Goal: Transaction & Acquisition: Purchase product/service

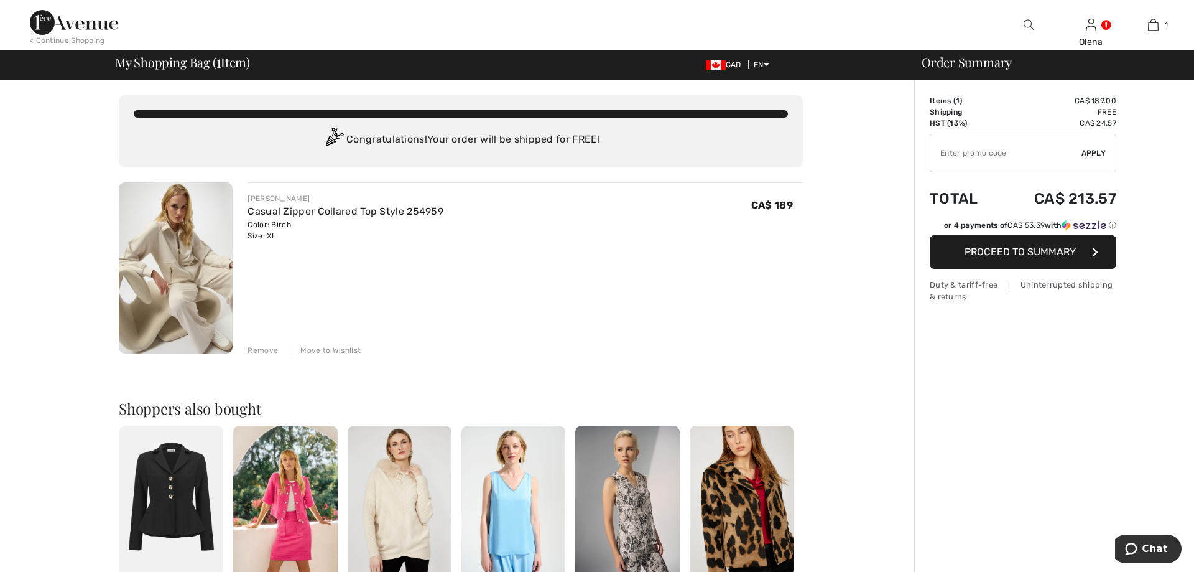
click at [332, 345] on div "Move to Wishlist" at bounding box center [325, 350] width 71 height 11
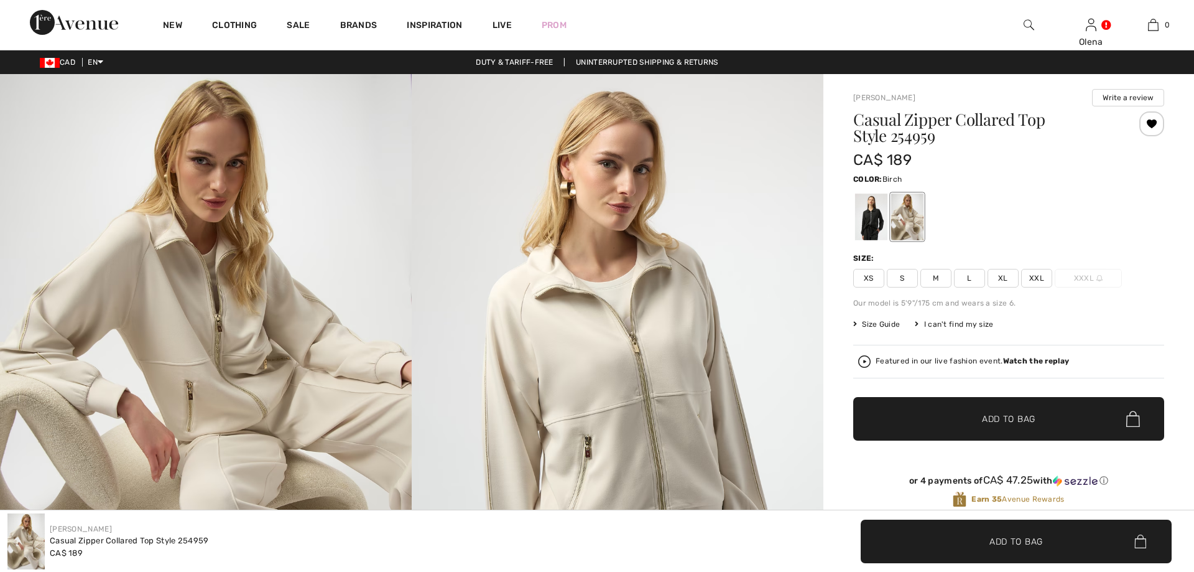
scroll to position [508, 0]
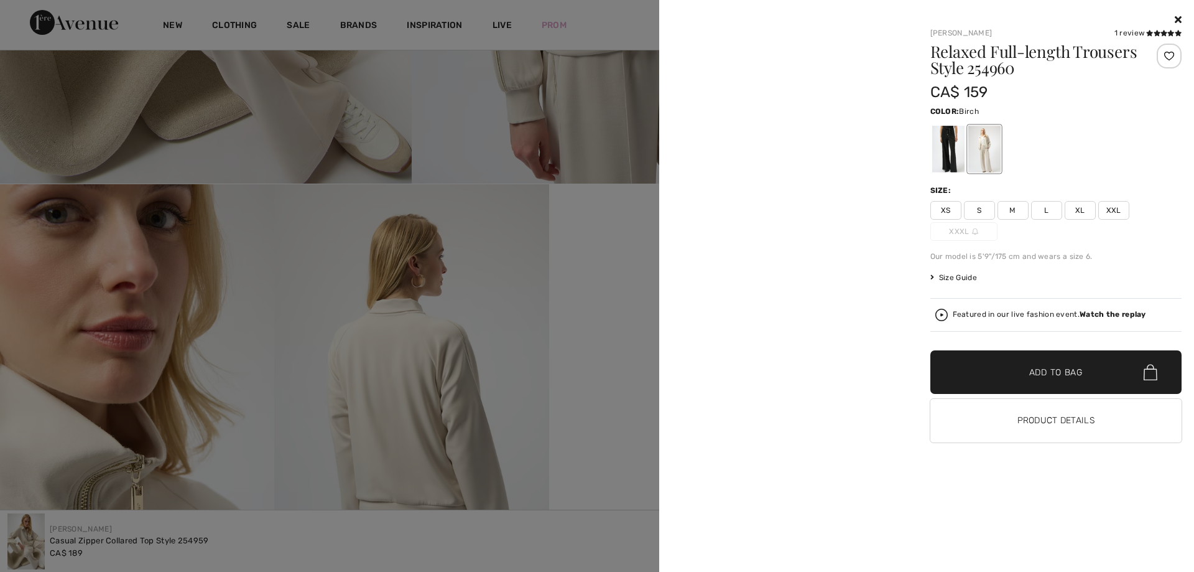
checkbox input "true"
click at [1096, 203] on div at bounding box center [597, 286] width 1194 height 572
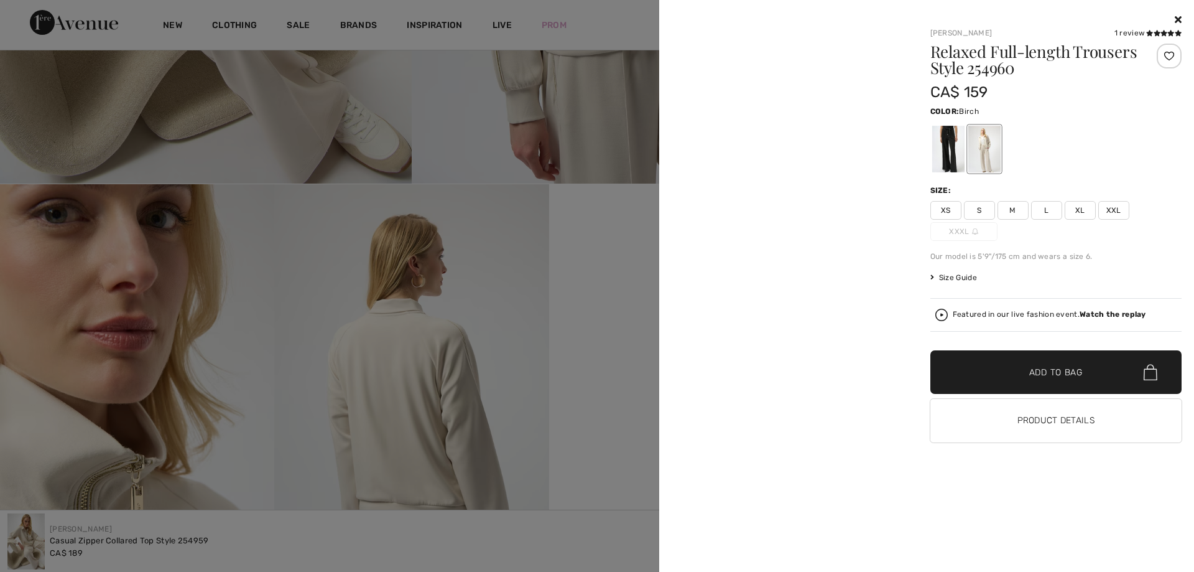
click at [1096, 203] on div at bounding box center [597, 286] width 1194 height 572
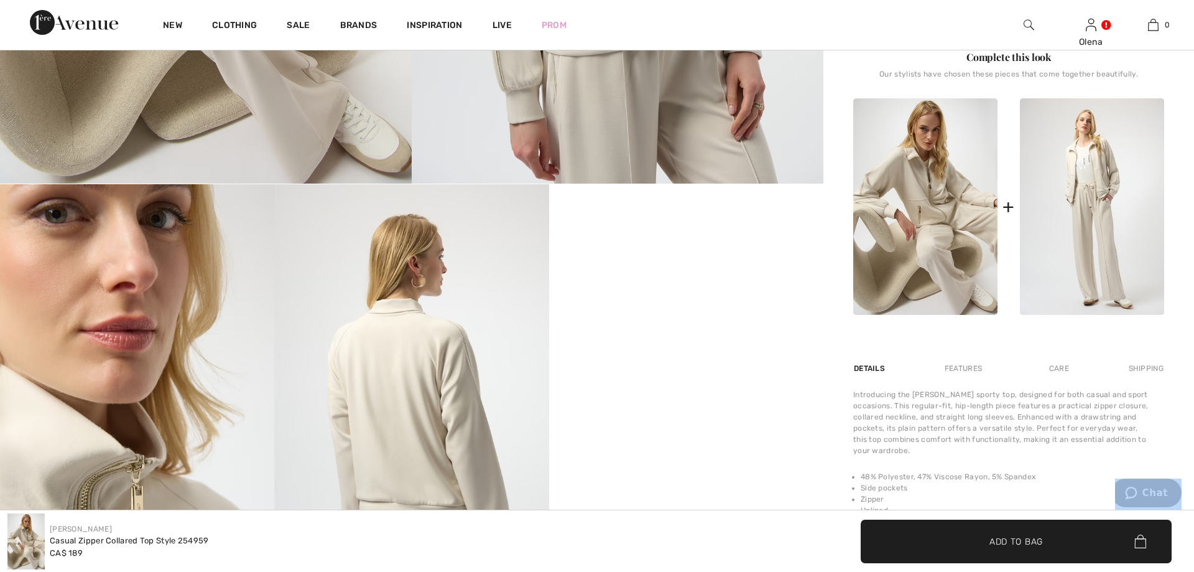
scroll to position [0, 0]
click at [1096, 203] on img at bounding box center [1092, 206] width 144 height 216
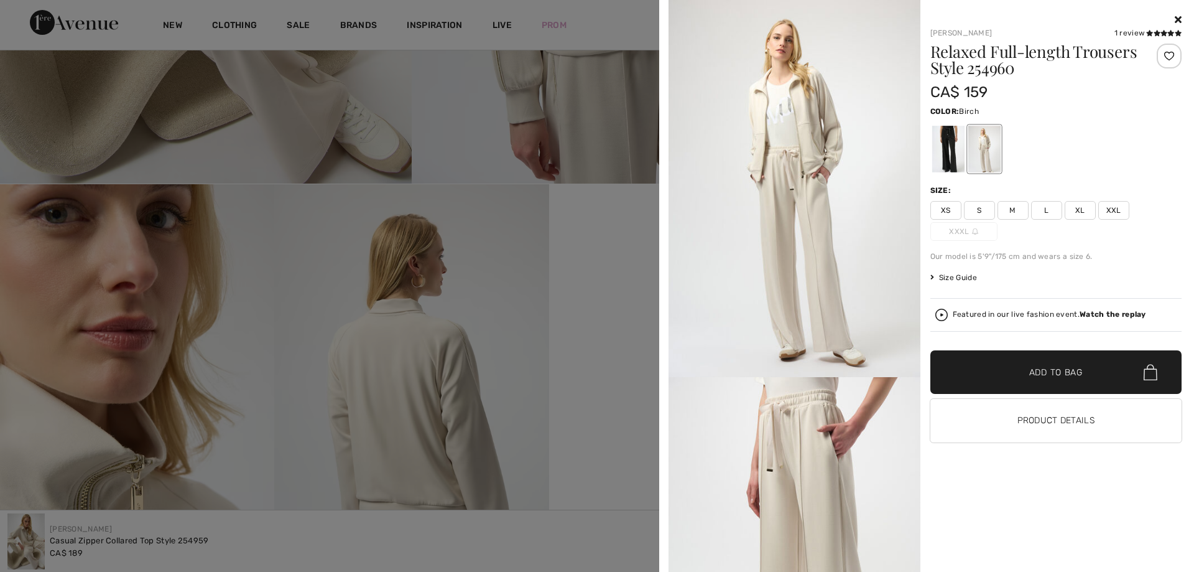
click at [1048, 215] on span "L" at bounding box center [1046, 210] width 31 height 19
click at [1053, 378] on span "Add to Bag" at bounding box center [1055, 372] width 53 height 13
click at [1174, 21] on div at bounding box center [1057, 19] width 252 height 15
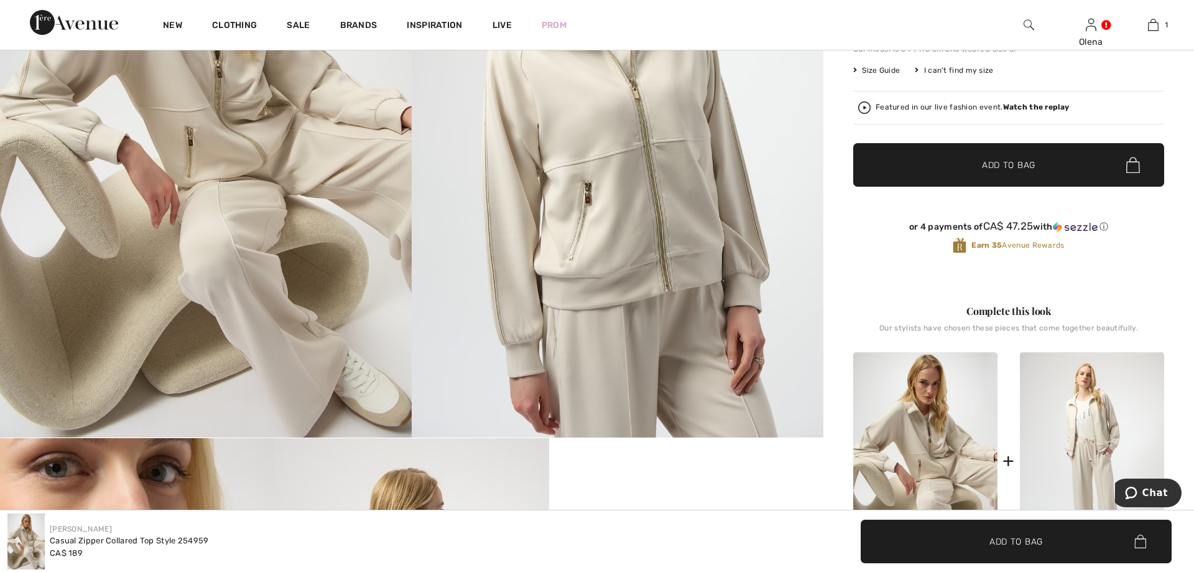
scroll to position [508, 0]
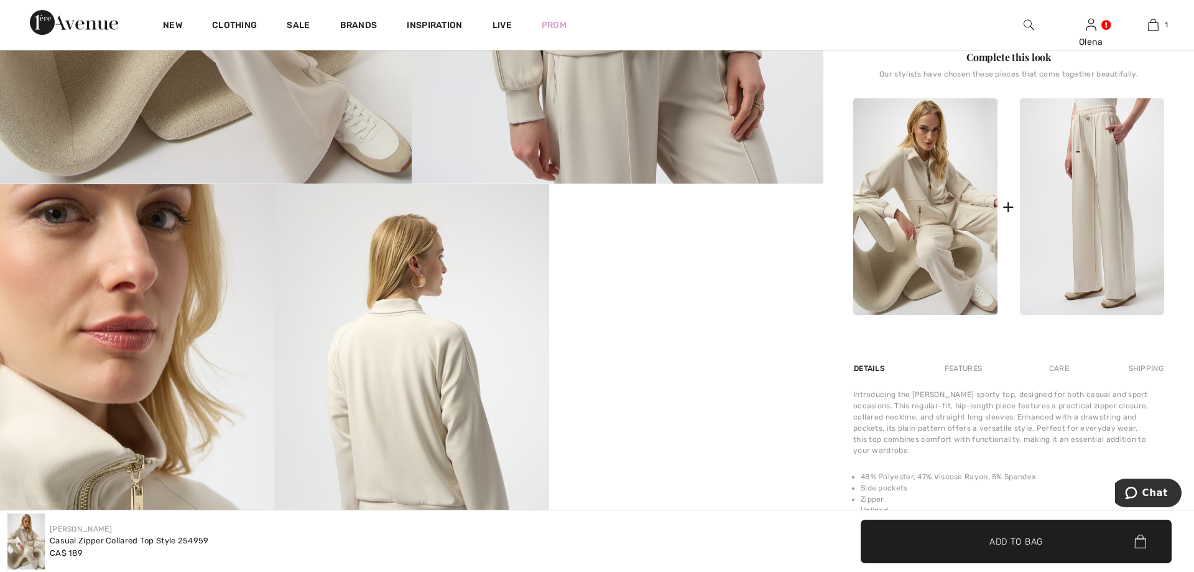
click at [1082, 214] on img at bounding box center [1092, 206] width 144 height 216
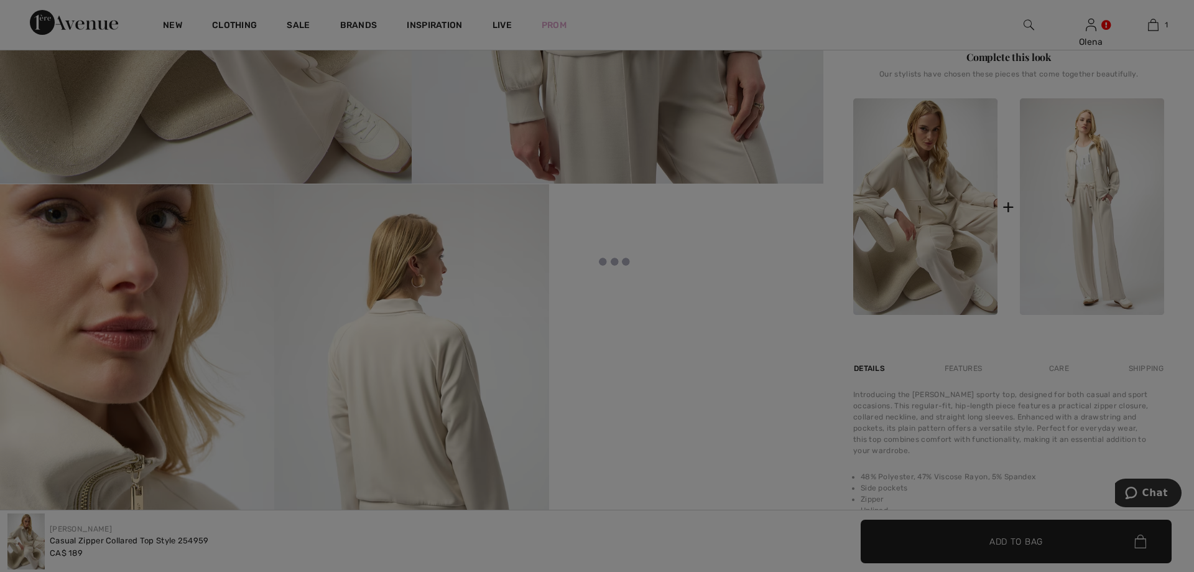
click at [1076, 554] on div at bounding box center [597, 286] width 1194 height 572
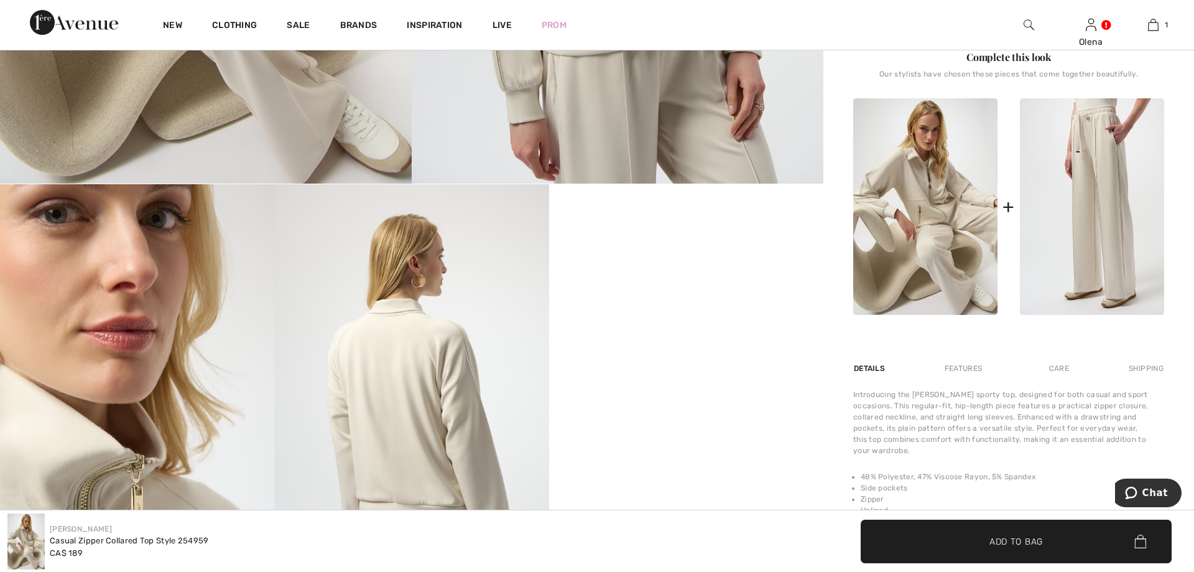
click at [1069, 244] on img at bounding box center [1092, 206] width 144 height 216
click at [1115, 215] on img at bounding box center [1092, 206] width 144 height 216
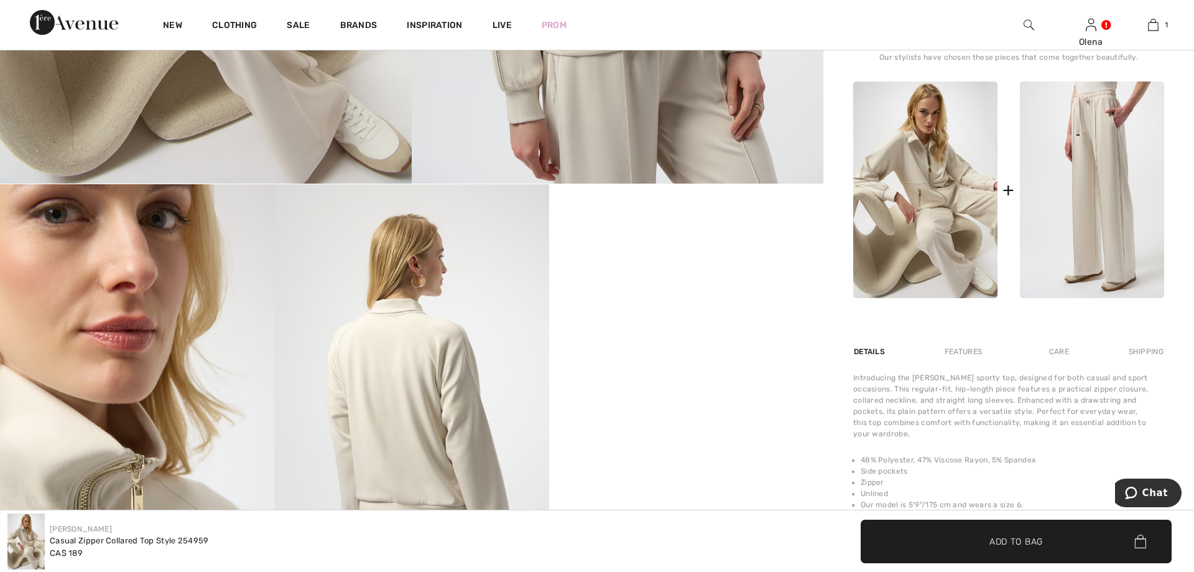
checkbox input "true"
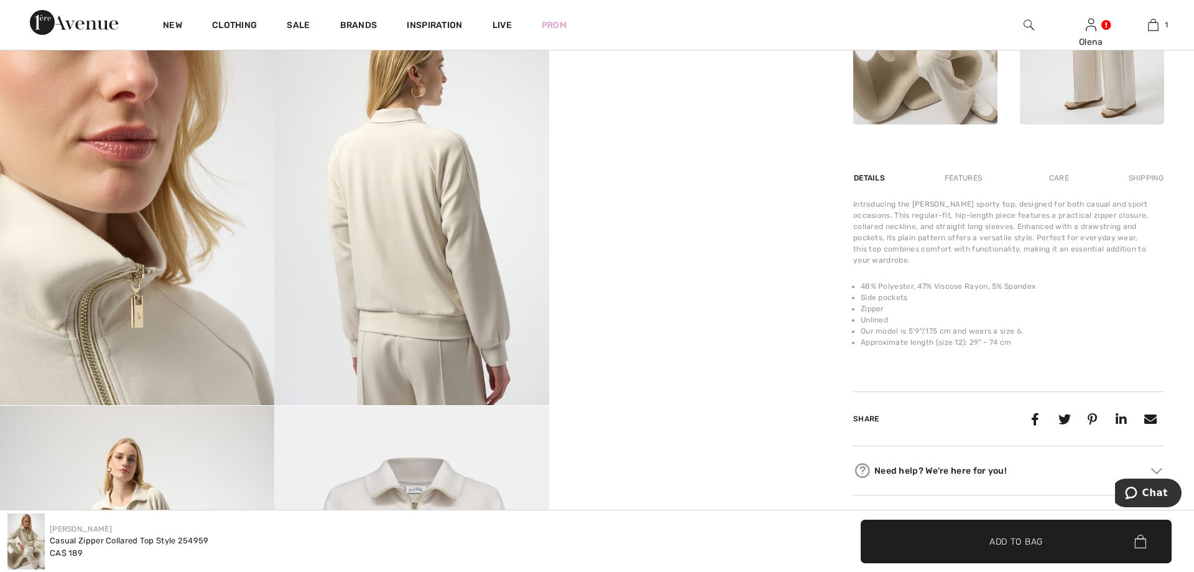
scroll to position [444, 0]
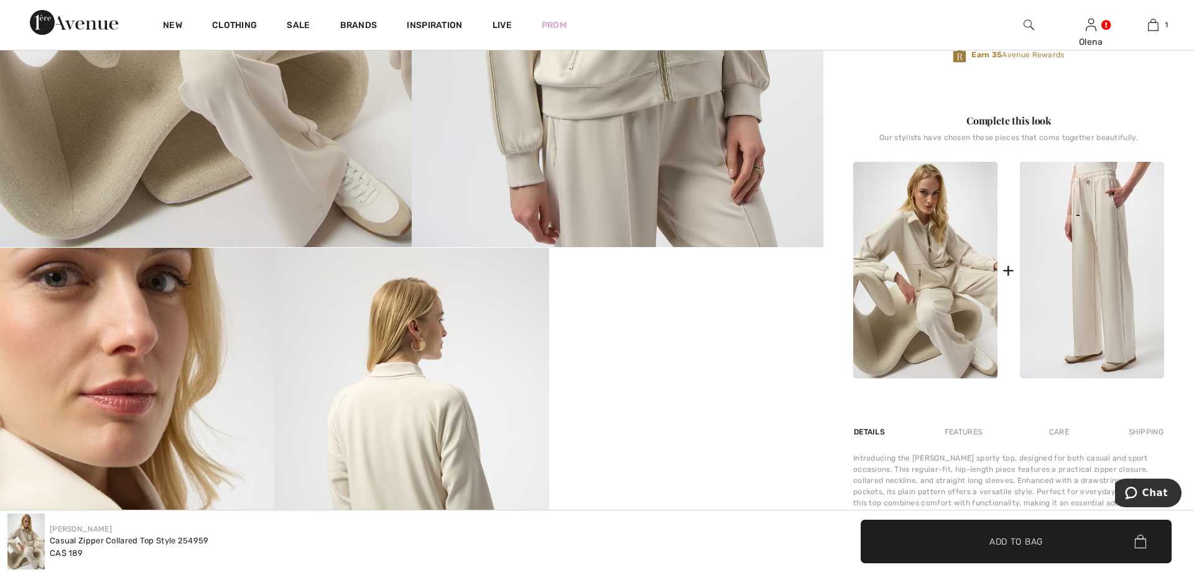
click at [1084, 246] on img at bounding box center [1092, 270] width 144 height 216
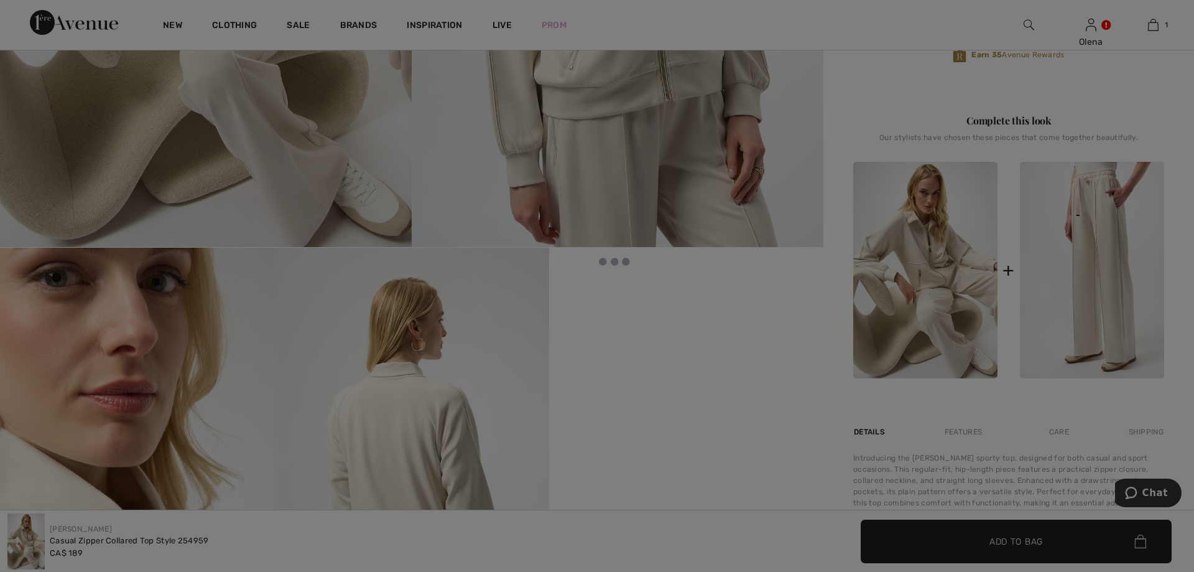
click at [1084, 246] on div at bounding box center [597, 286] width 1194 height 572
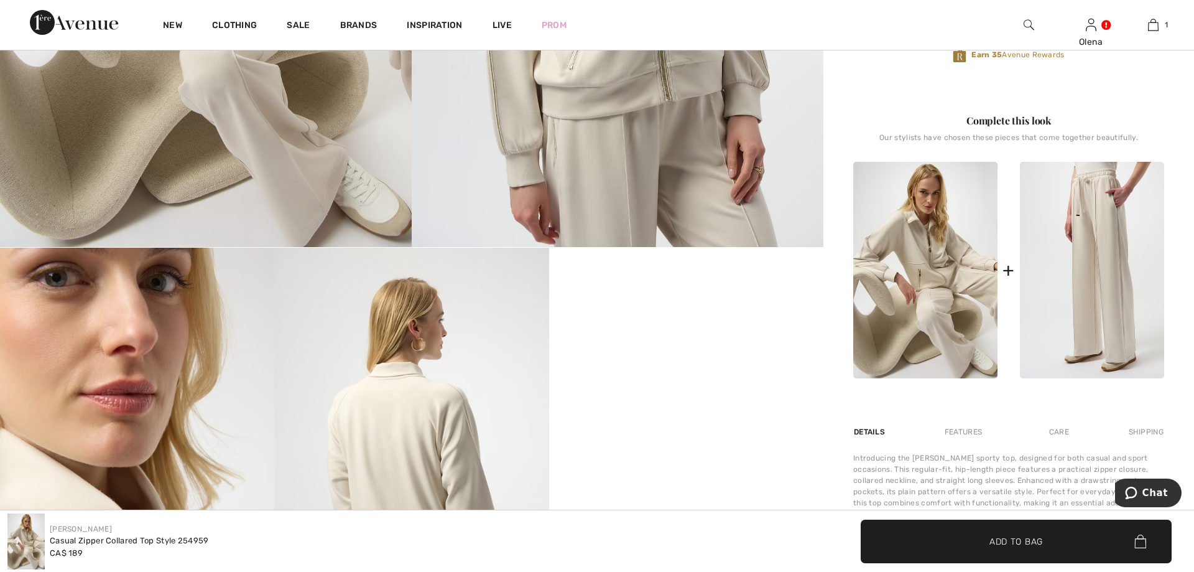
click at [1084, 246] on img at bounding box center [1092, 270] width 144 height 216
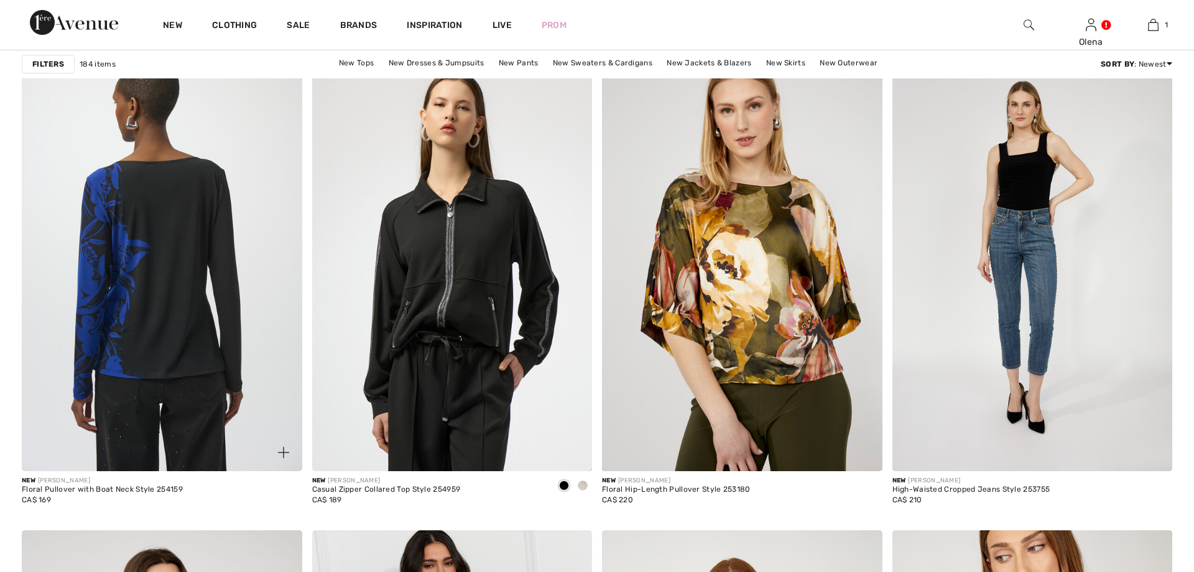
scroll to position [2728, 0]
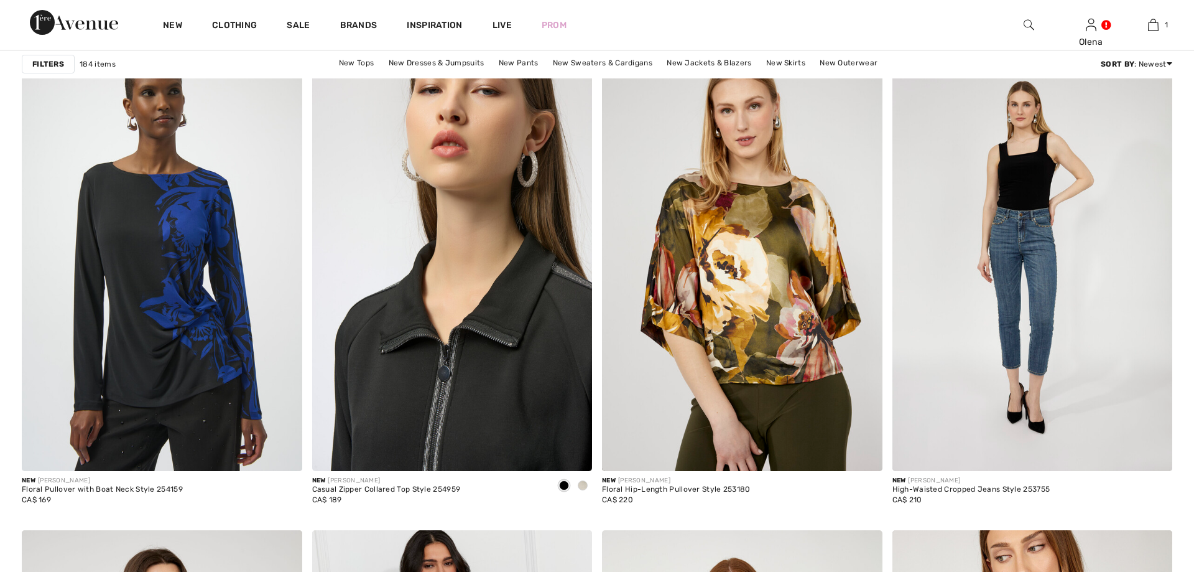
click at [411, 270] on img at bounding box center [452, 260] width 281 height 421
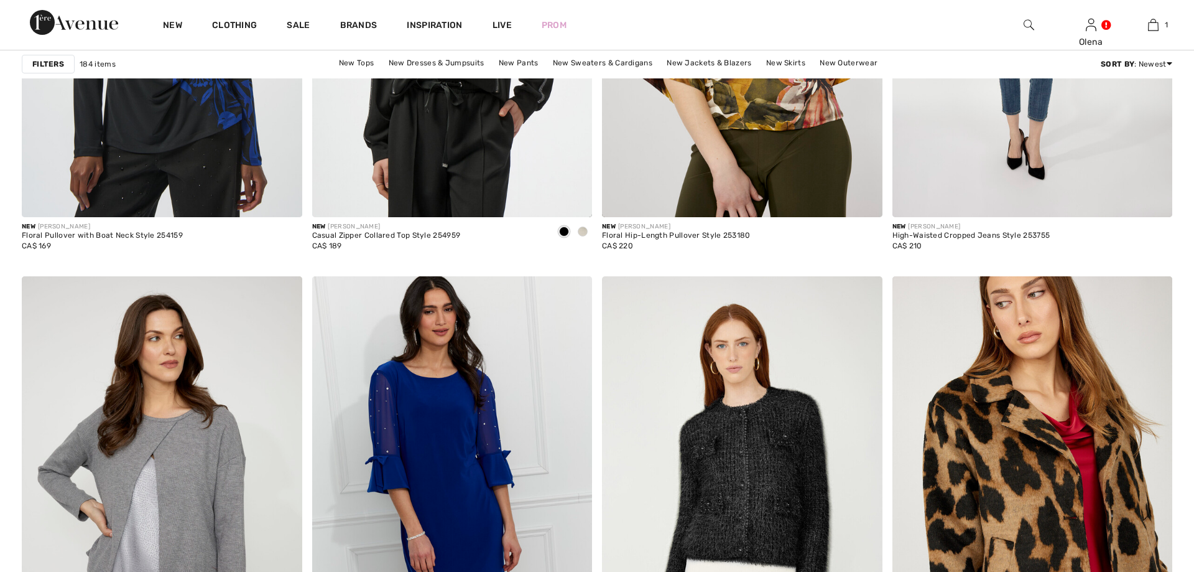
checkbox input "true"
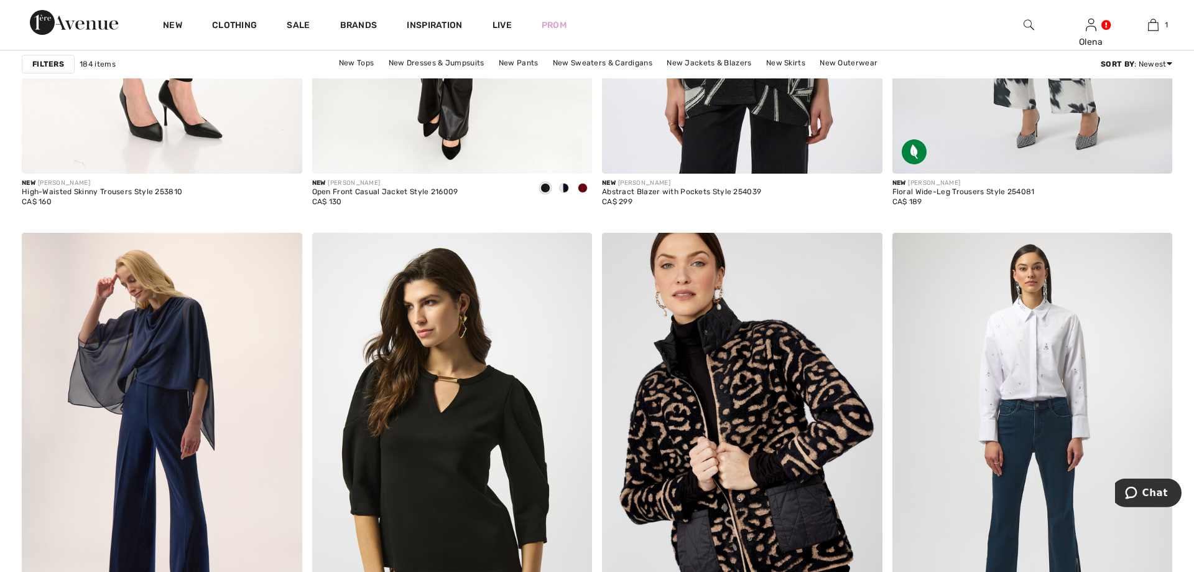
scroll to position [5139, 0]
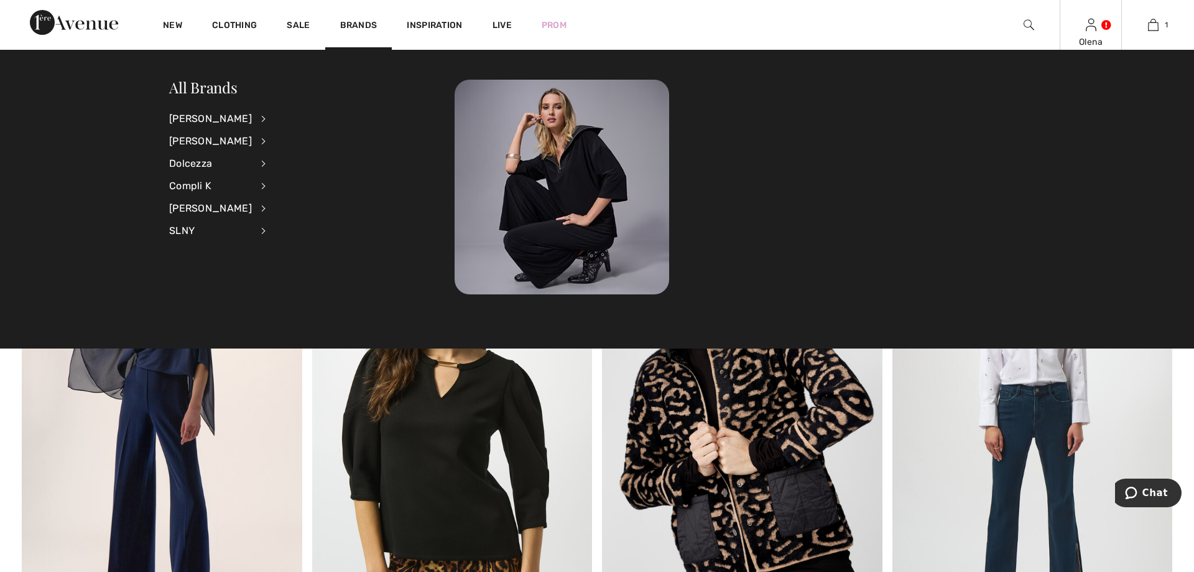
click at [1097, 43] on div "Olena" at bounding box center [1091, 41] width 61 height 13
click at [1089, 26] on img at bounding box center [1091, 24] width 11 height 15
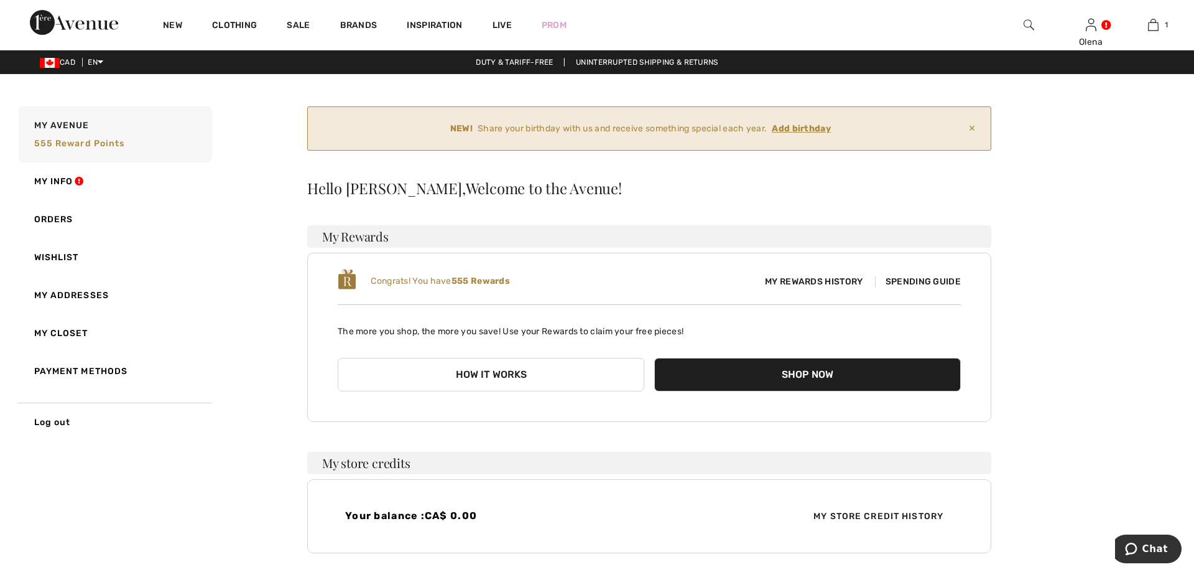
scroll to position [63, 0]
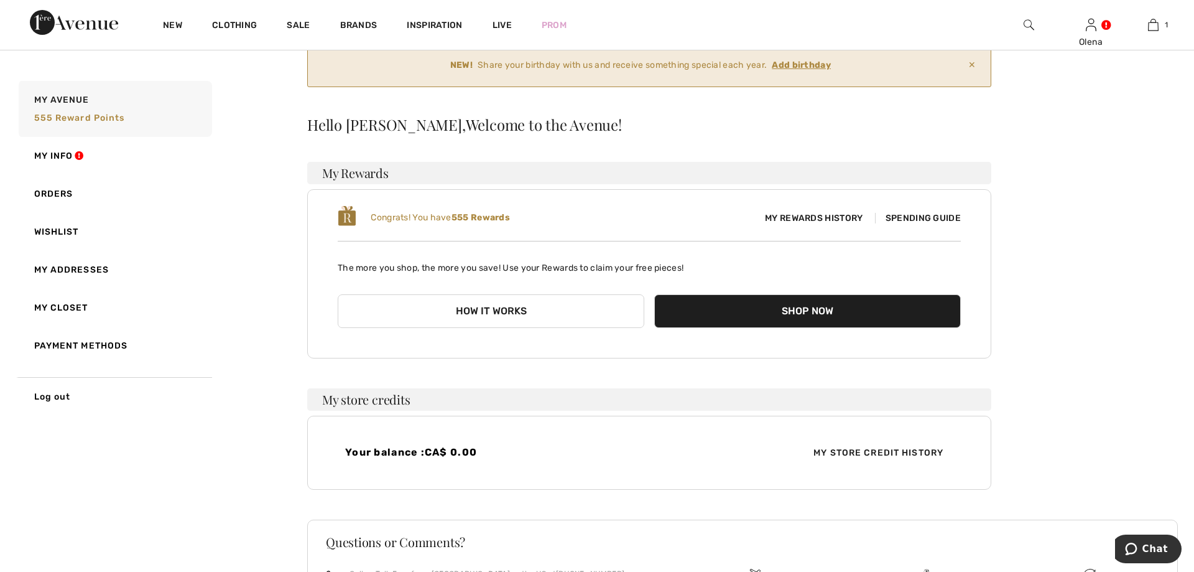
click at [802, 62] on ins "Add birthday" at bounding box center [801, 65] width 59 height 11
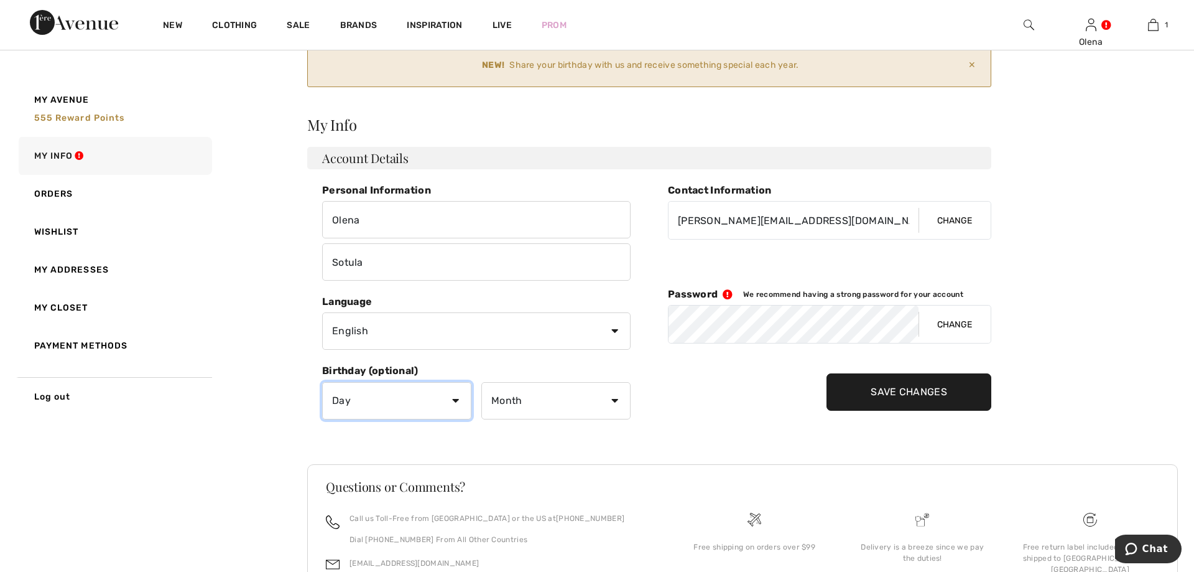
select select "1"
click option "1" at bounding box center [0, 0] width 0 height 0
click at [481, 382] on select "Month January February March April May June July August September October Novem…" at bounding box center [555, 400] width 149 height 37
select select "8"
click option "August" at bounding box center [0, 0] width 0 height 0
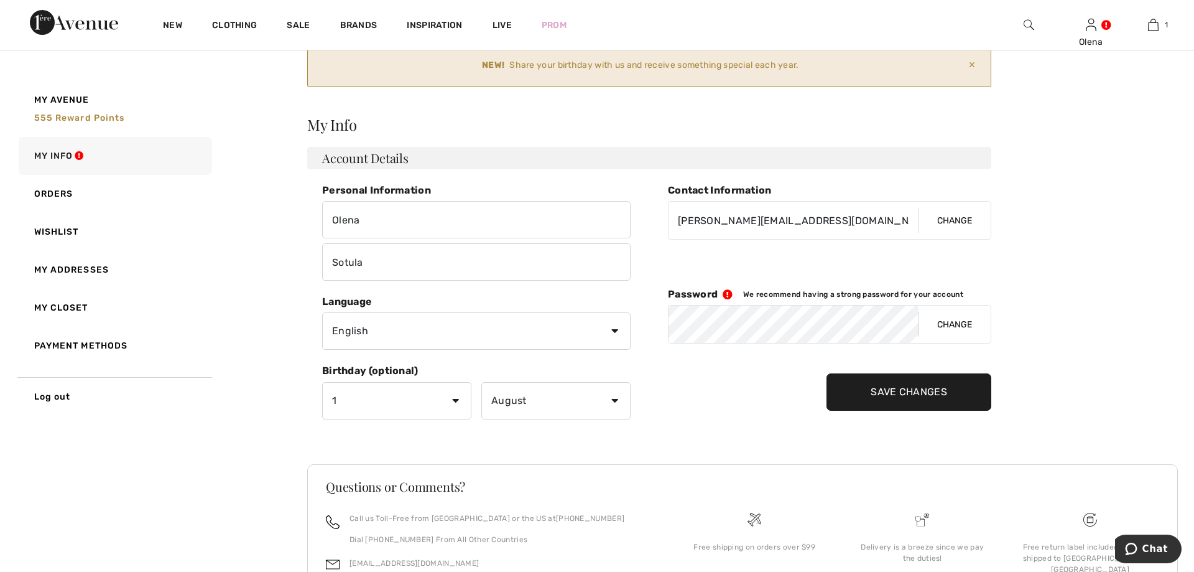
click at [889, 386] on input "Save Changes" at bounding box center [909, 391] width 165 height 37
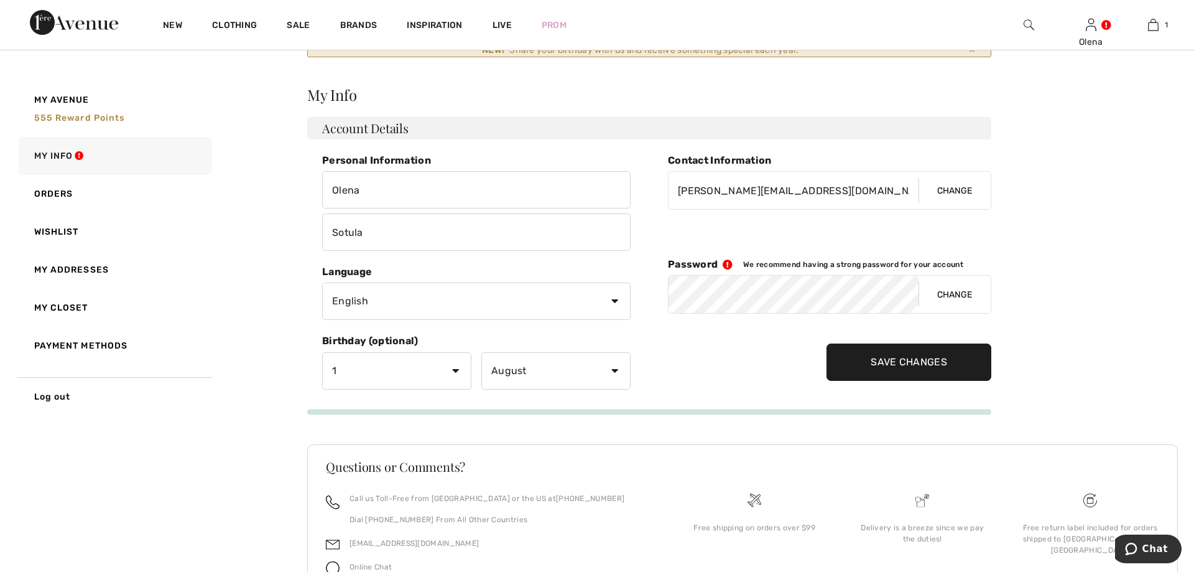
scroll to position [0, 0]
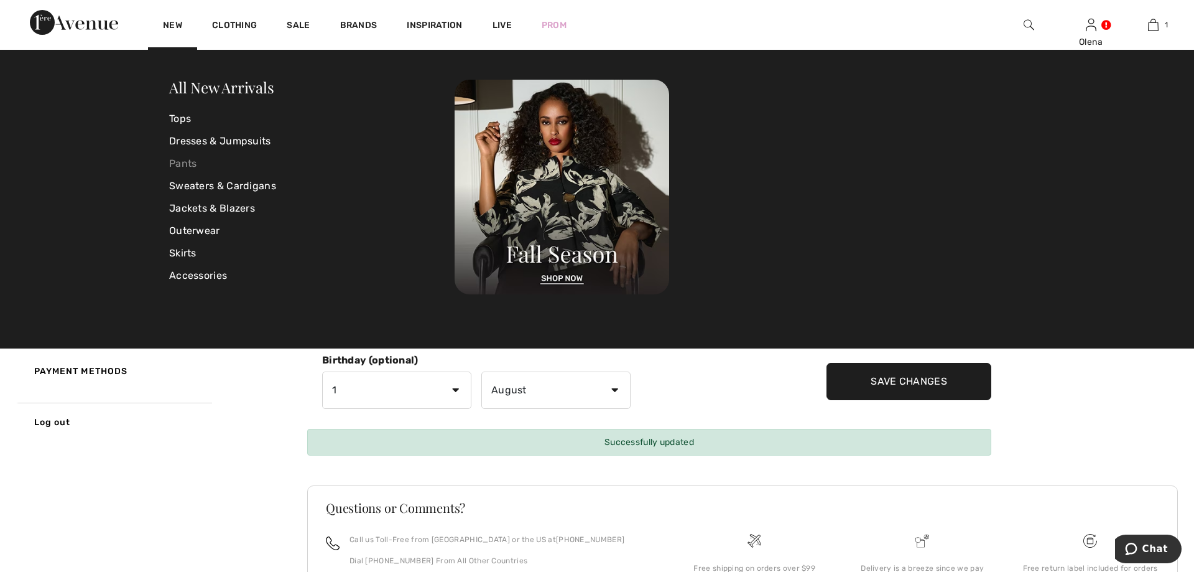
click at [185, 164] on link "Pants" at bounding box center [312, 163] width 286 height 22
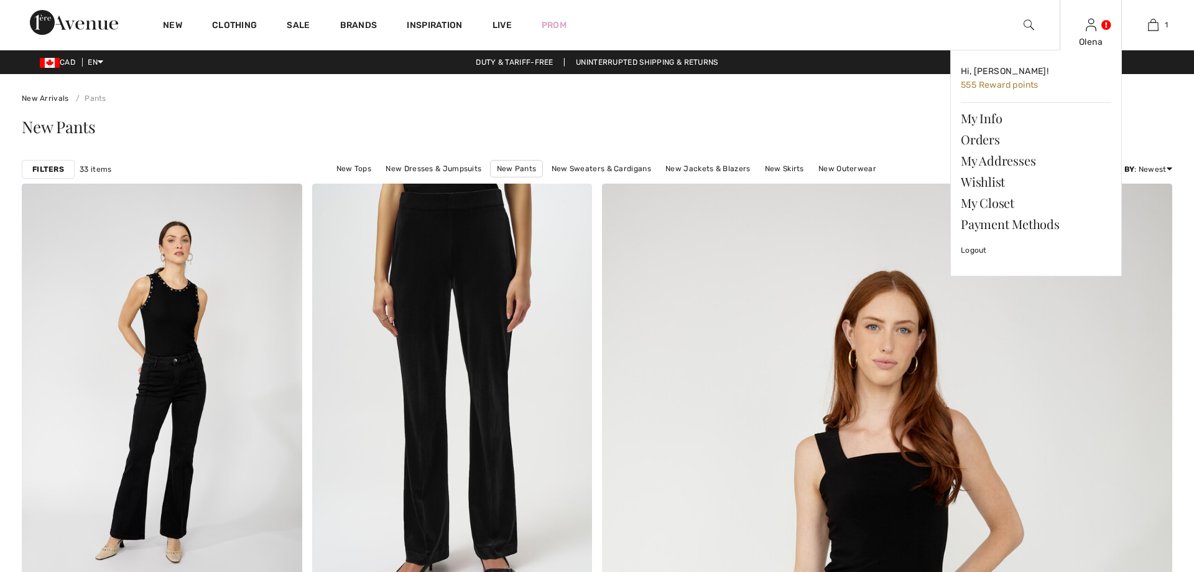
click at [1085, 35] on div "Olena Hi, [PERSON_NAME]! 555 Reward points My Info Orders My Addresses Wishlist…" at bounding box center [1091, 25] width 62 height 50
checkbox input "true"
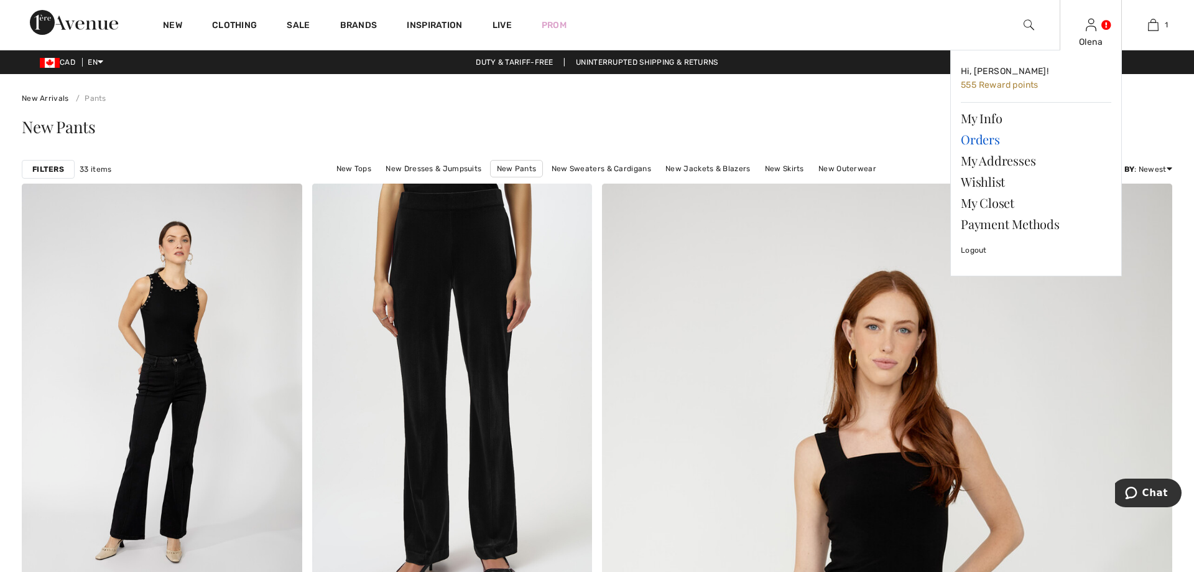
click at [973, 136] on link "Orders" at bounding box center [1036, 139] width 151 height 21
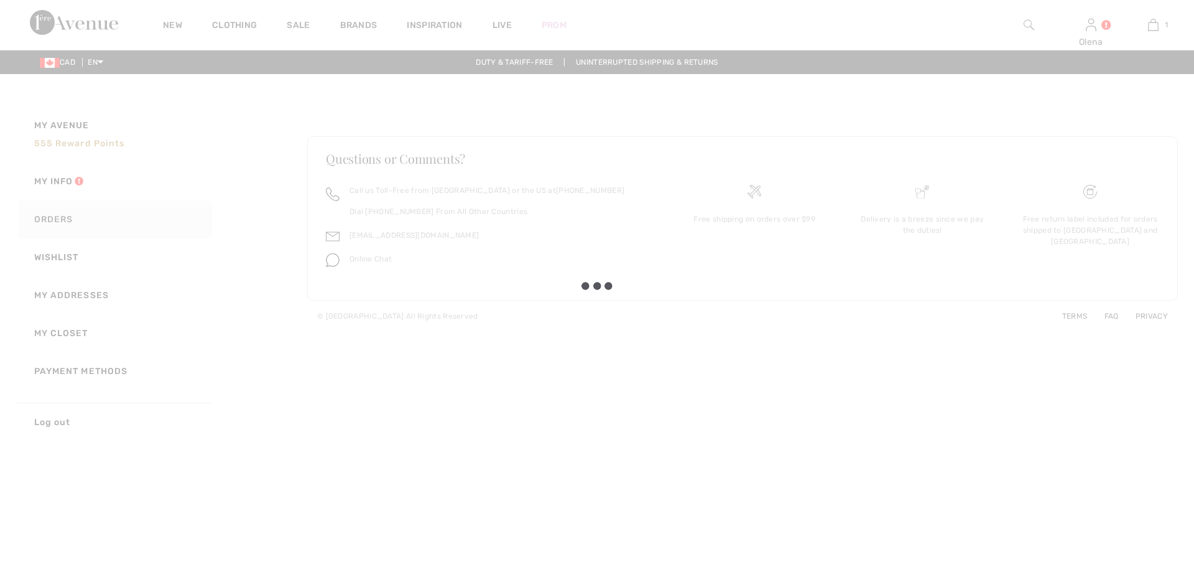
checkbox input "true"
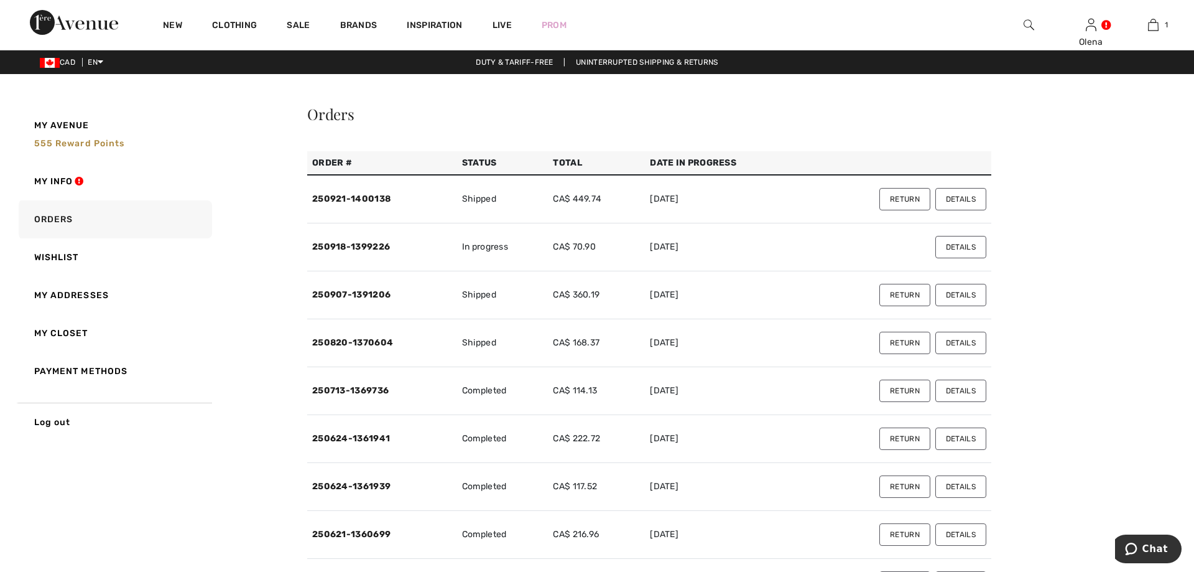
click at [472, 203] on td "Shipped" at bounding box center [502, 199] width 91 height 49
click at [338, 200] on link "250921-1400138" at bounding box center [351, 198] width 78 height 11
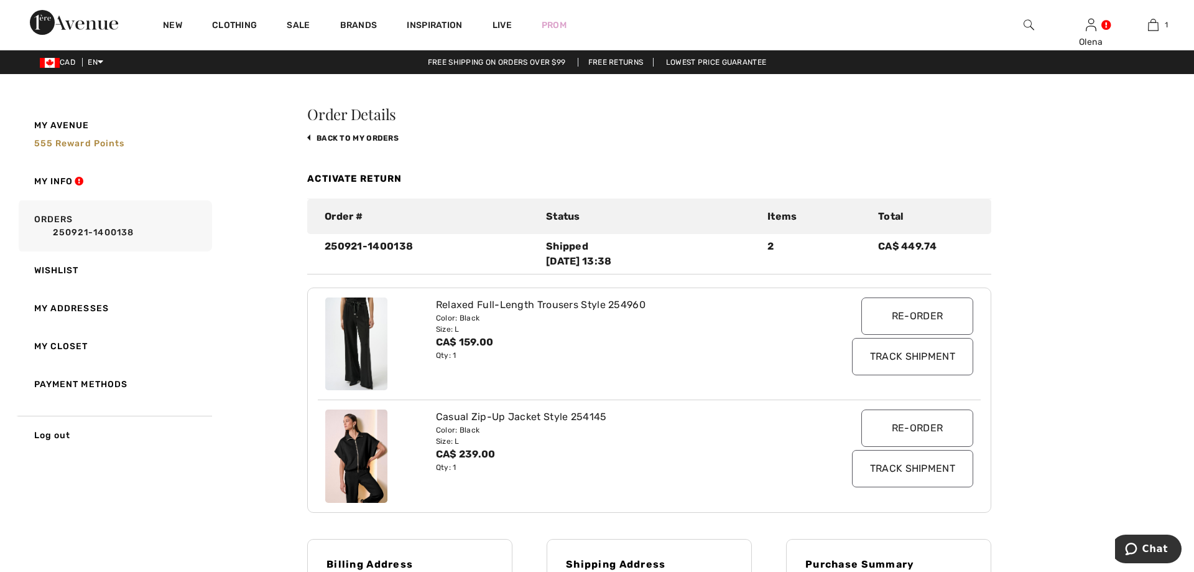
click at [891, 310] on input "Re-order" at bounding box center [918, 315] width 112 height 37
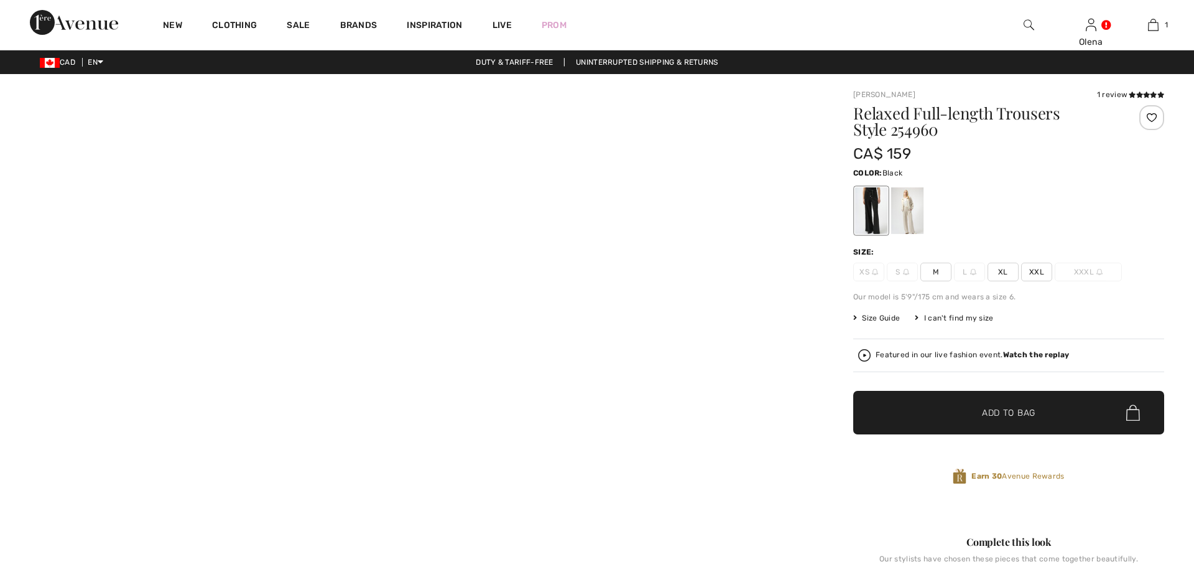
click at [911, 208] on div at bounding box center [907, 210] width 32 height 47
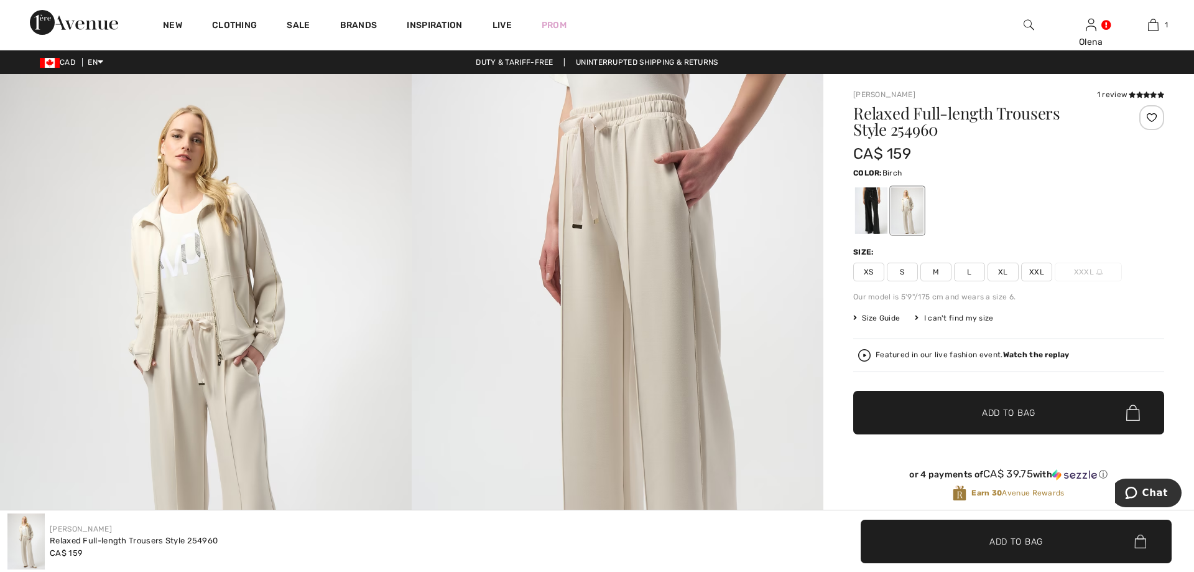
checkbox input "true"
click at [962, 279] on span "L" at bounding box center [969, 272] width 31 height 19
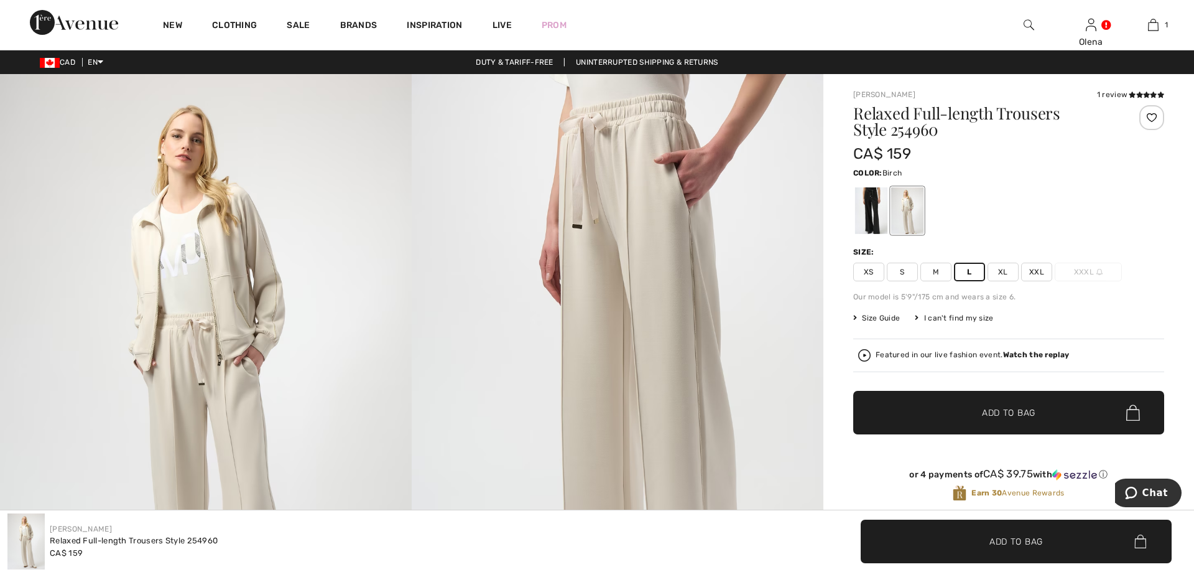
click at [980, 424] on span "✔ Added to Bag Add to Bag" at bounding box center [1008, 413] width 311 height 44
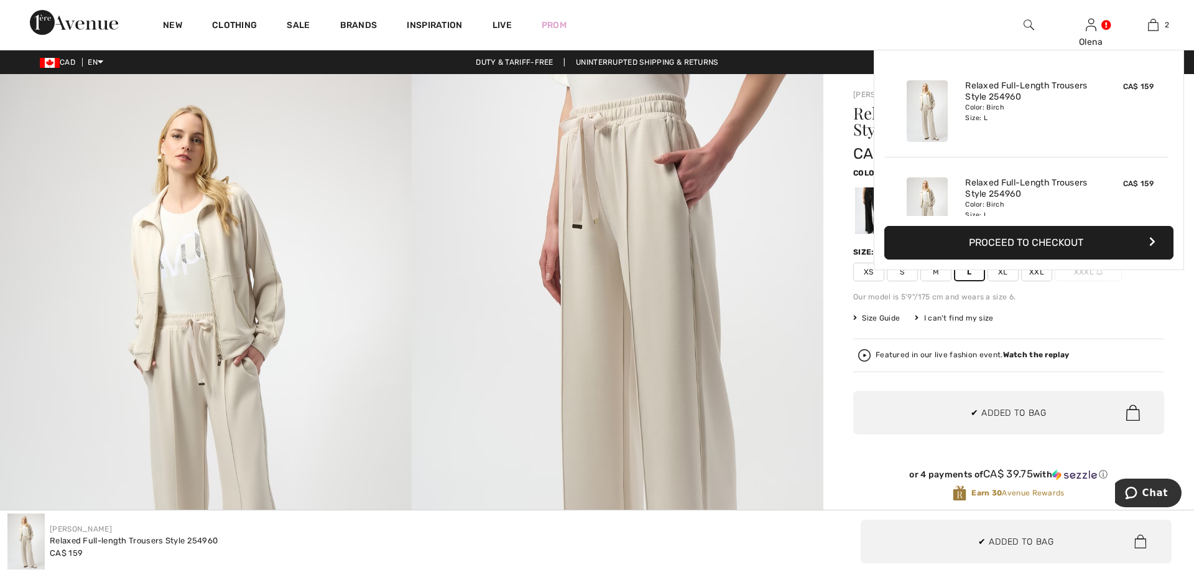
scroll to position [39, 0]
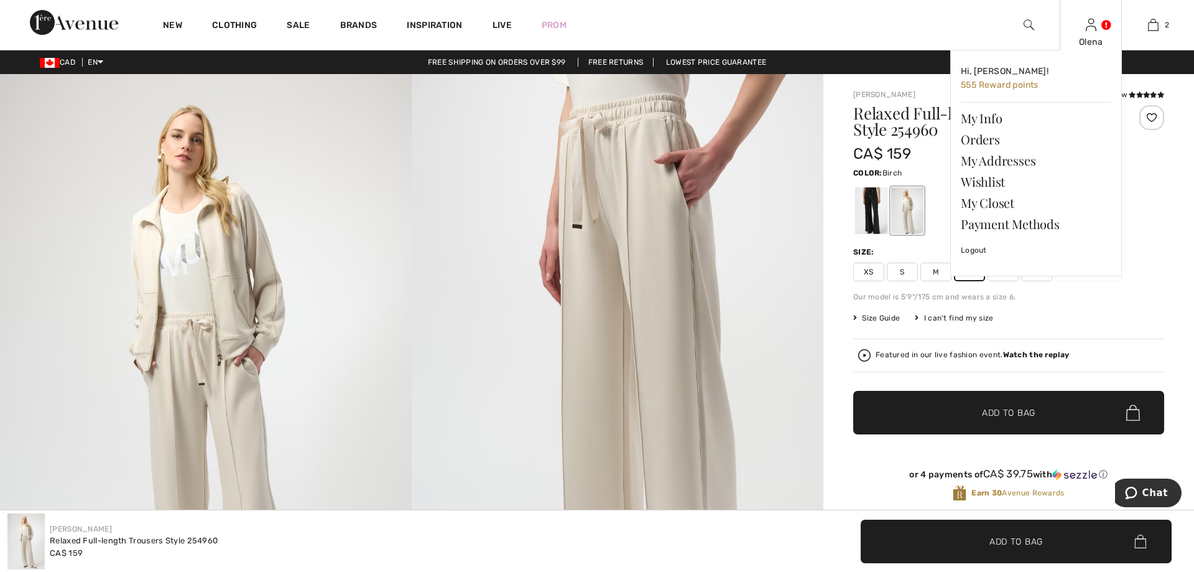
click at [1079, 47] on div "Olena" at bounding box center [1091, 41] width 61 height 13
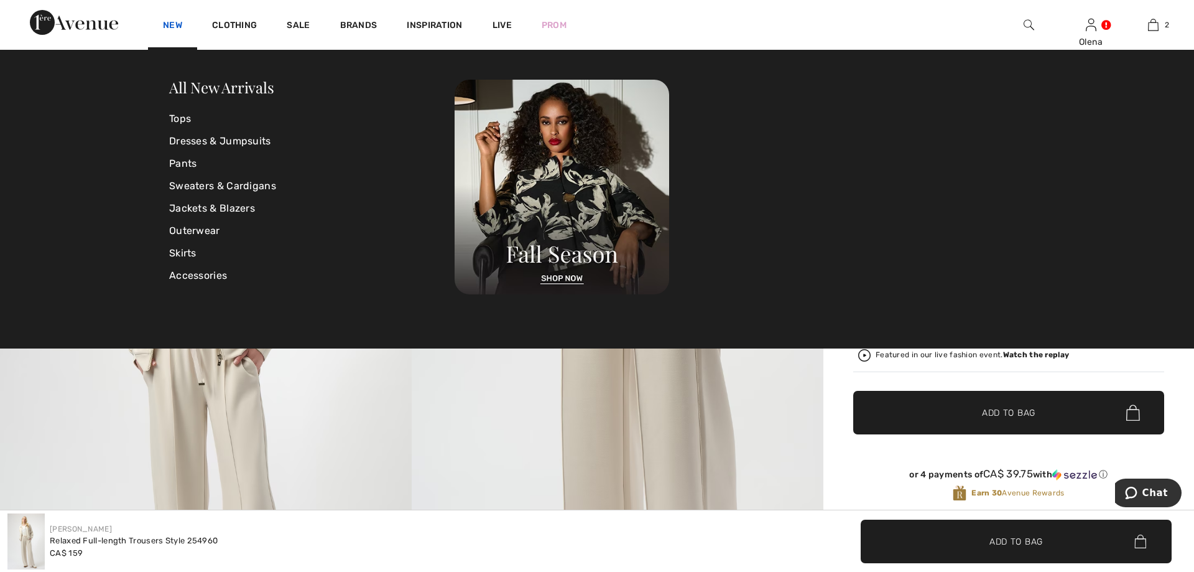
click at [168, 29] on link "New" at bounding box center [172, 26] width 19 height 13
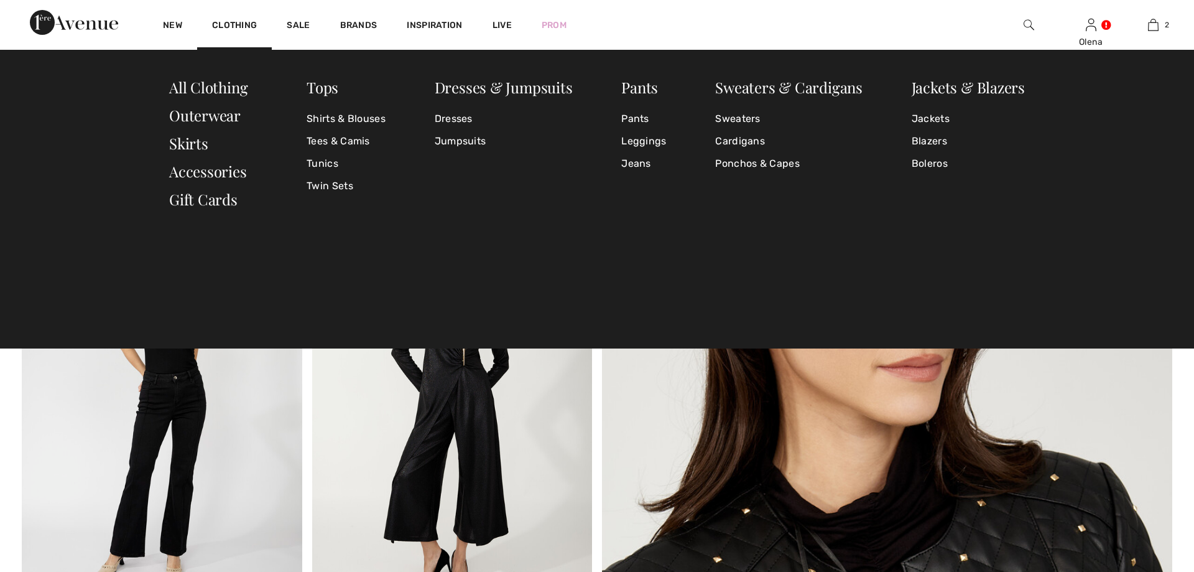
click at [409, 414] on img at bounding box center [452, 411] width 281 height 421
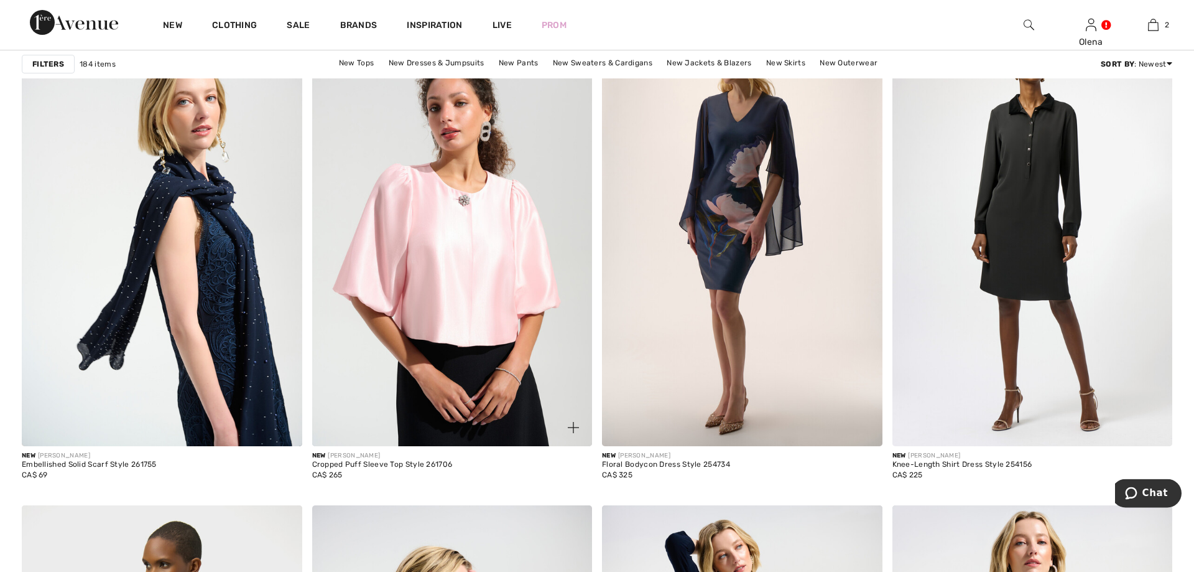
scroll to position [1332, 0]
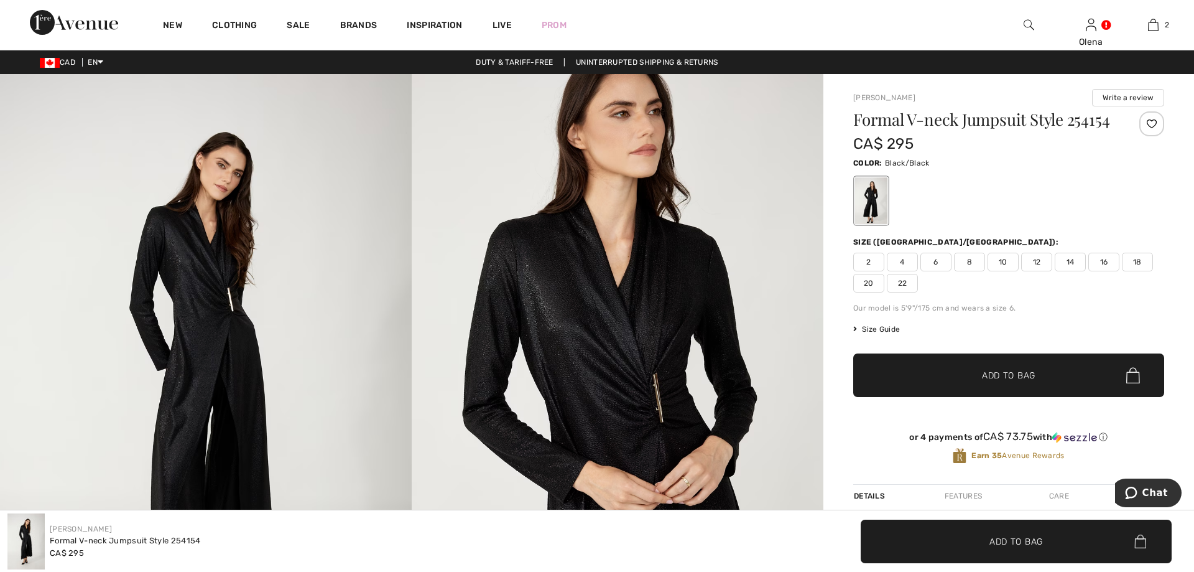
checkbox input "true"
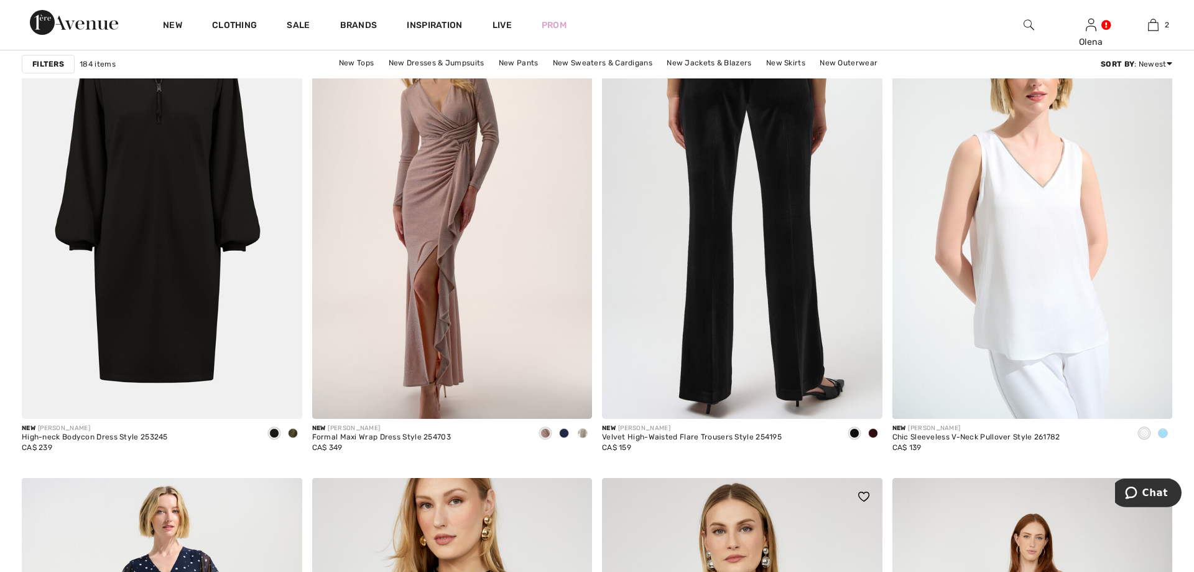
scroll to position [2157, 0]
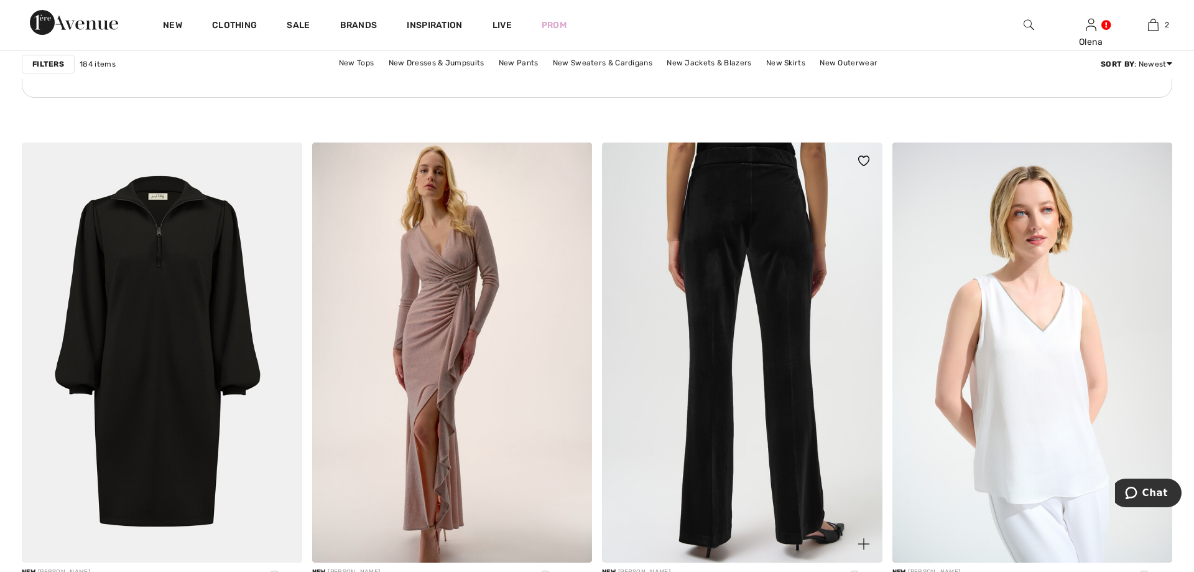
click at [764, 228] on img at bounding box center [742, 352] width 281 height 421
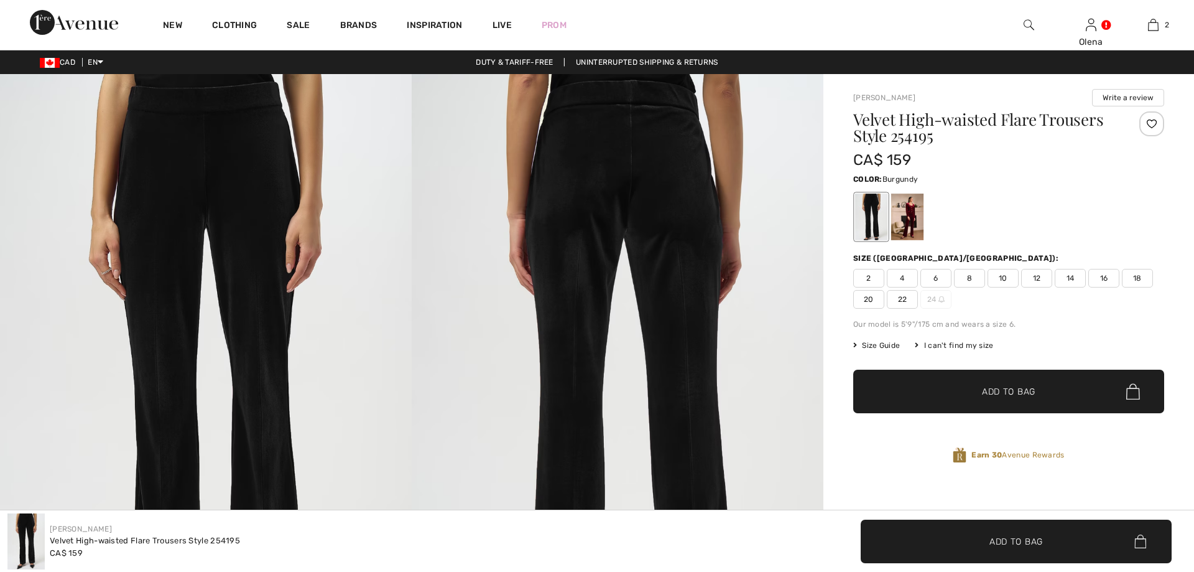
click at [909, 223] on div at bounding box center [907, 216] width 32 height 47
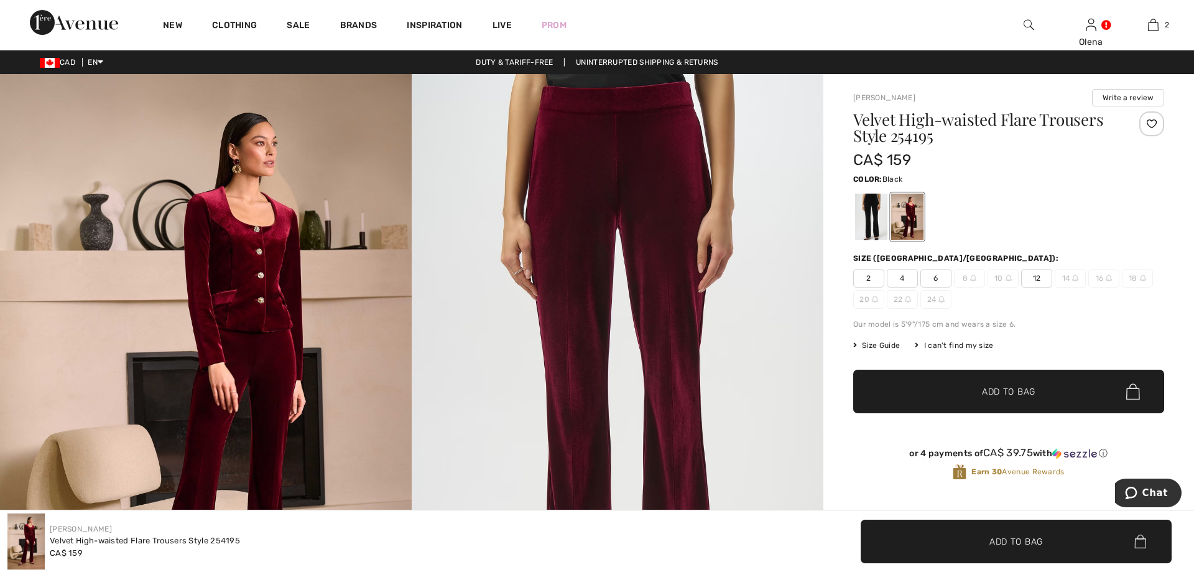
click at [862, 225] on div at bounding box center [871, 216] width 32 height 47
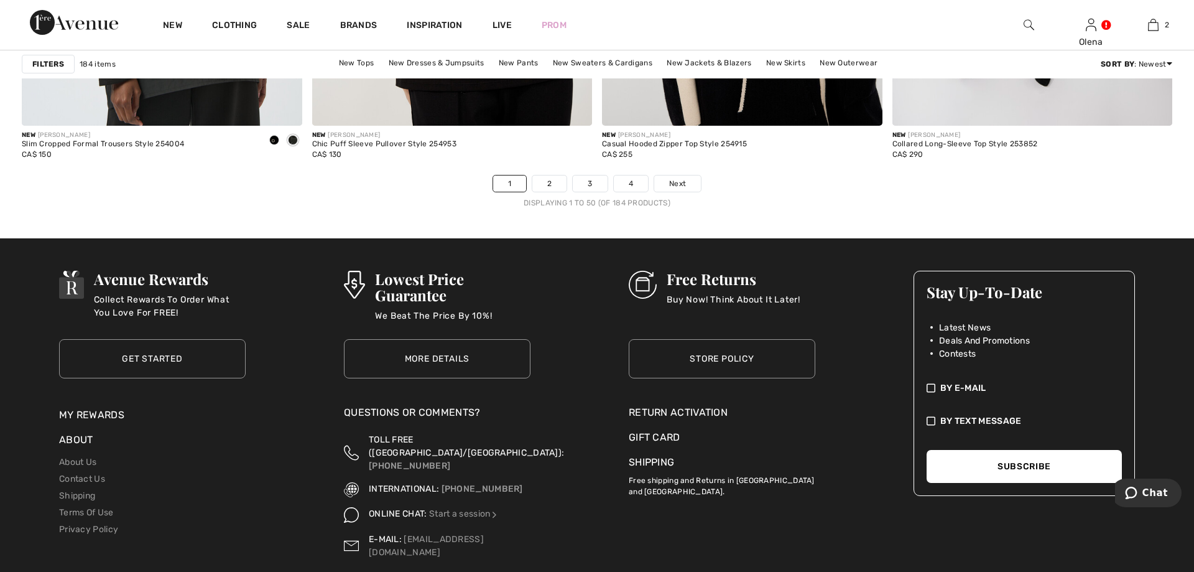
scroll to position [7297, 0]
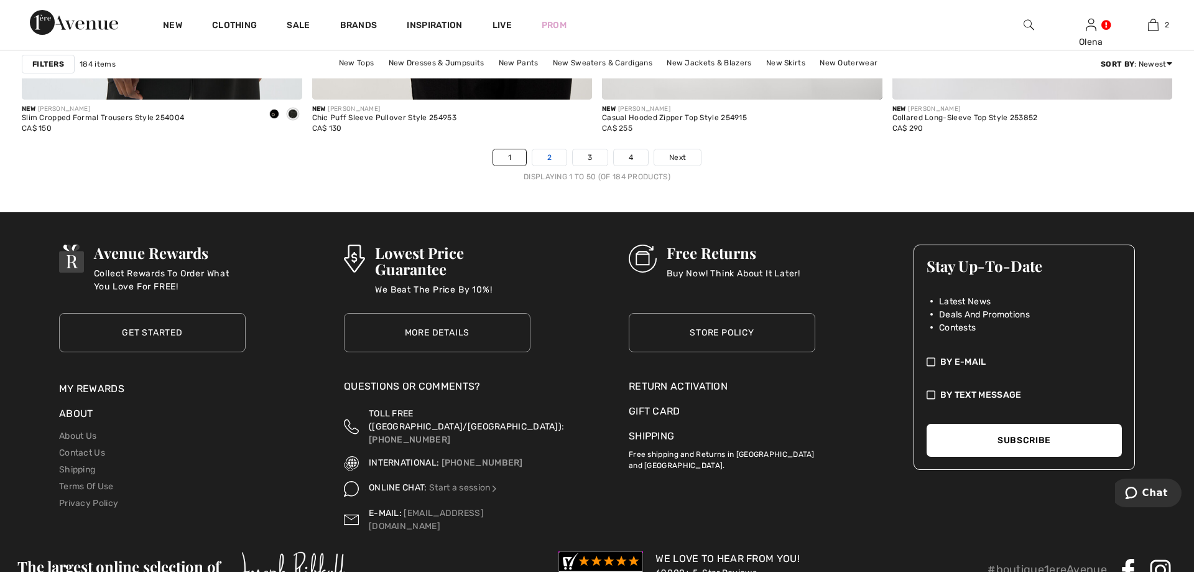
click at [546, 161] on link "2" at bounding box center [549, 157] width 34 height 16
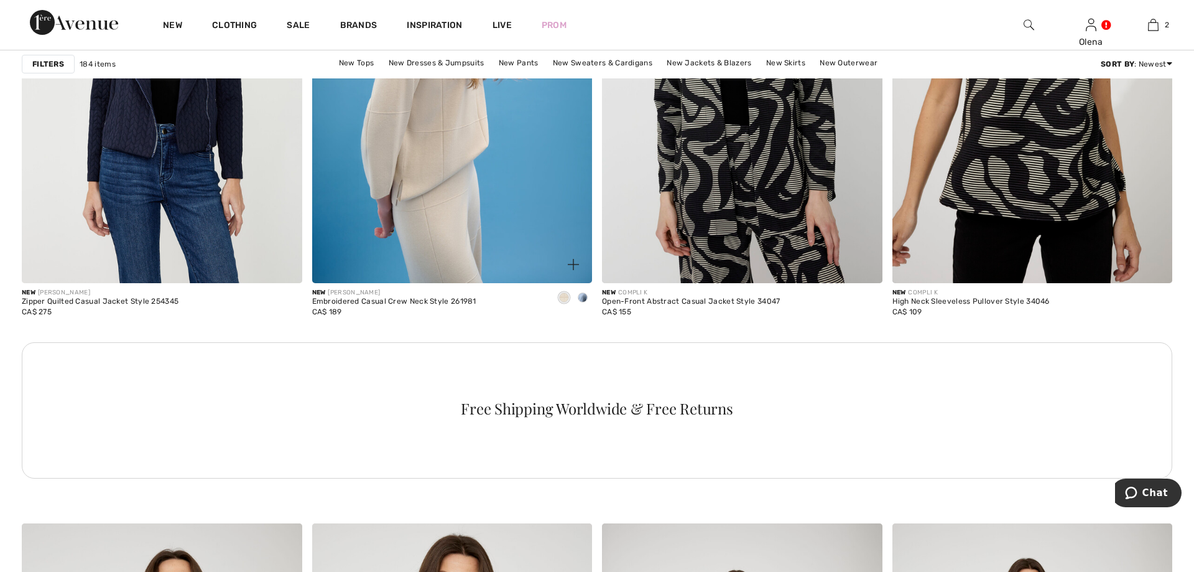
scroll to position [1650, 0]
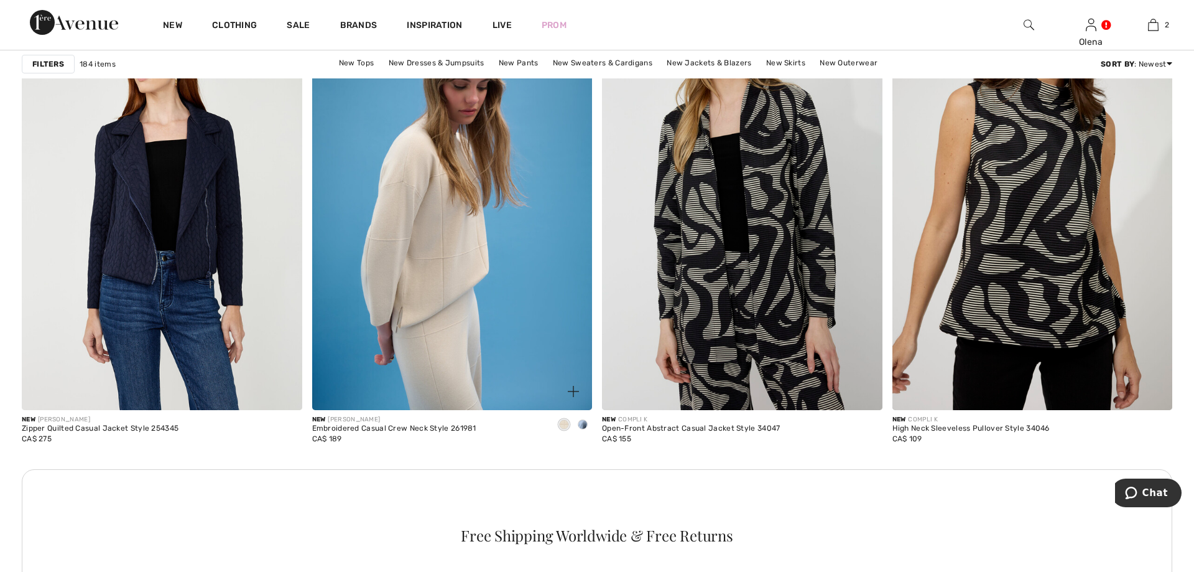
click at [560, 390] on div at bounding box center [567, 384] width 52 height 52
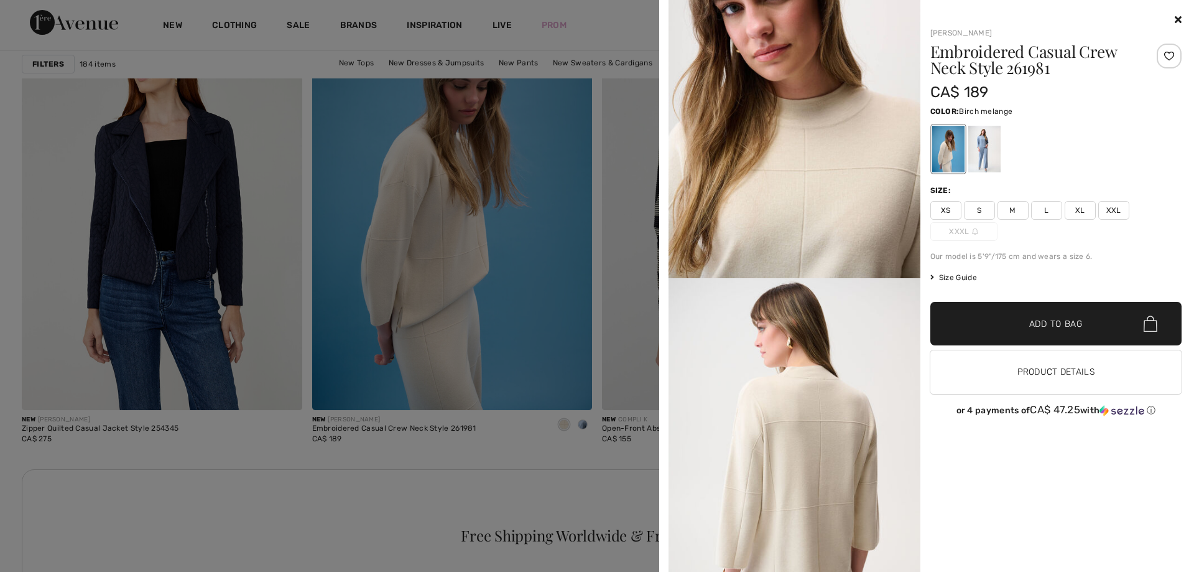
scroll to position [851, 0]
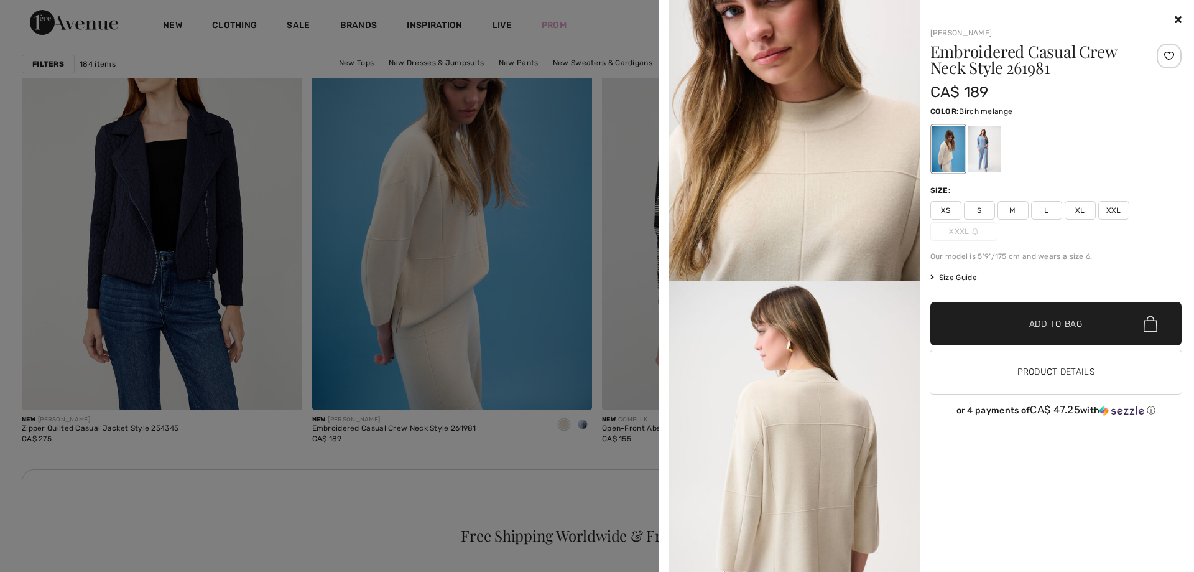
click at [1177, 19] on icon at bounding box center [1178, 19] width 7 height 10
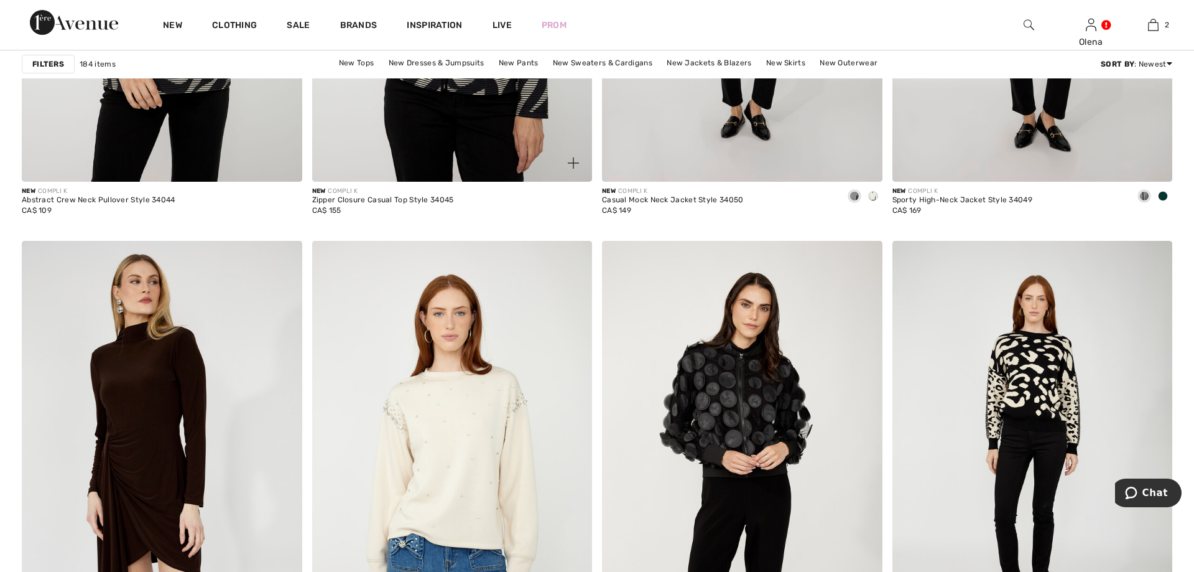
scroll to position [2792, 0]
